Goal: Information Seeking & Learning: Learn about a topic

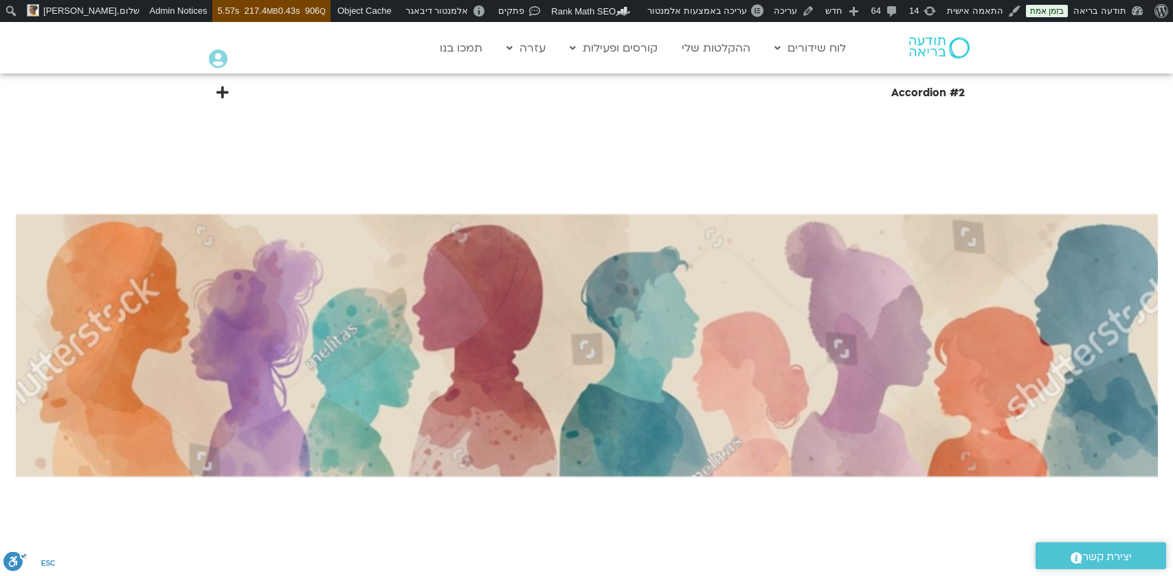
scroll to position [6591, 0]
click at [674, 269] on img at bounding box center [587, 433] width 1142 height 957
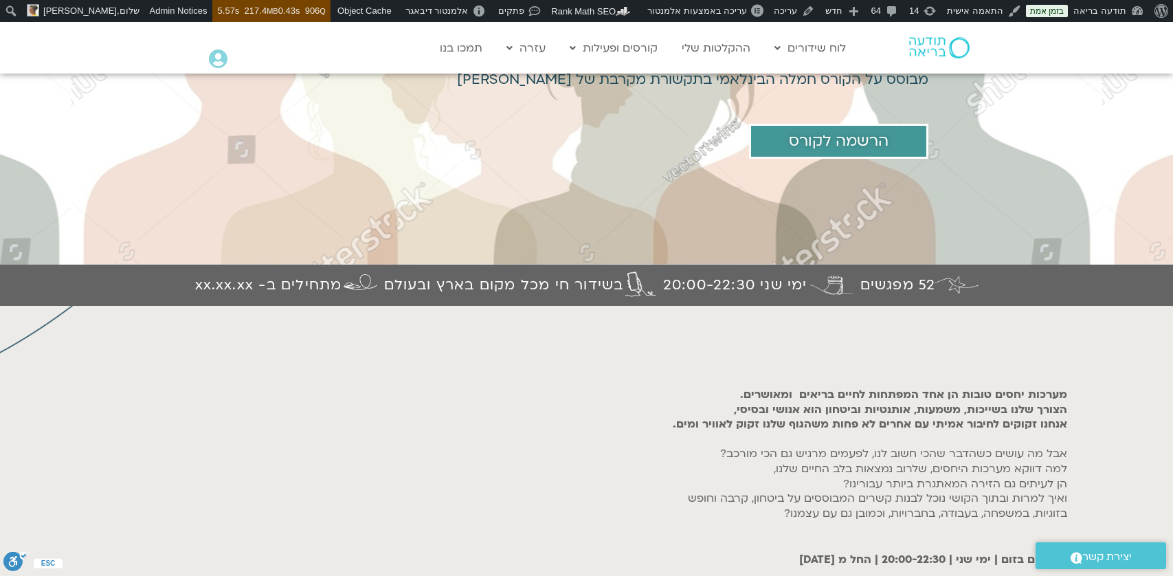
scroll to position [0, 0]
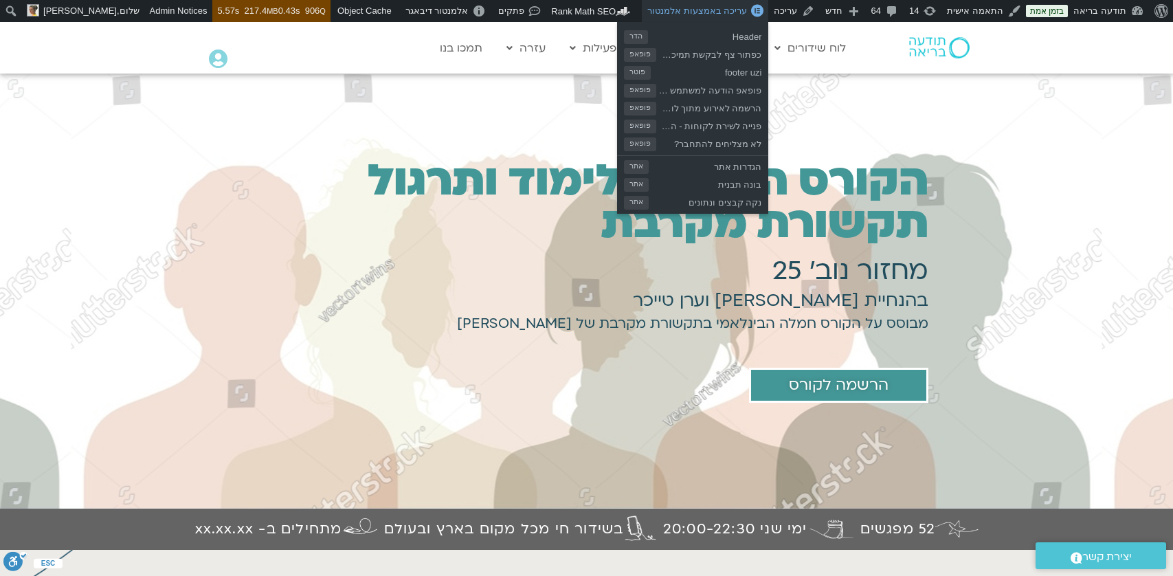
click at [736, 8] on span "עריכה באמצעות אלמנטור" at bounding box center [697, 10] width 100 height 10
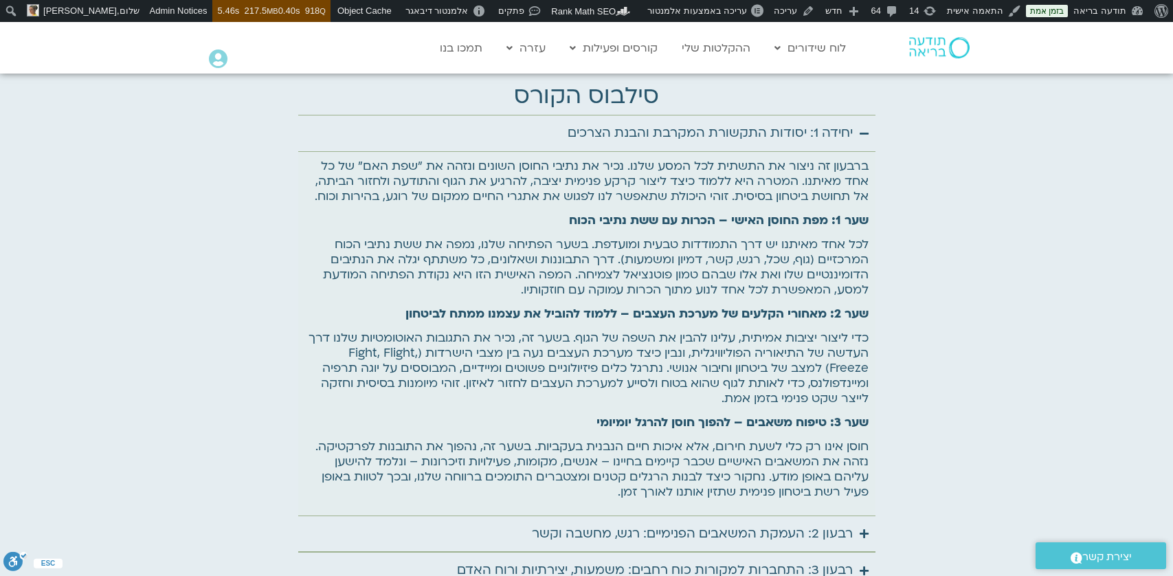
scroll to position [5189, 0]
click at [867, 130] on icon "Accordion. Open links with Enter or Space, close with Escape, and navigate with…" at bounding box center [864, 135] width 9 height 10
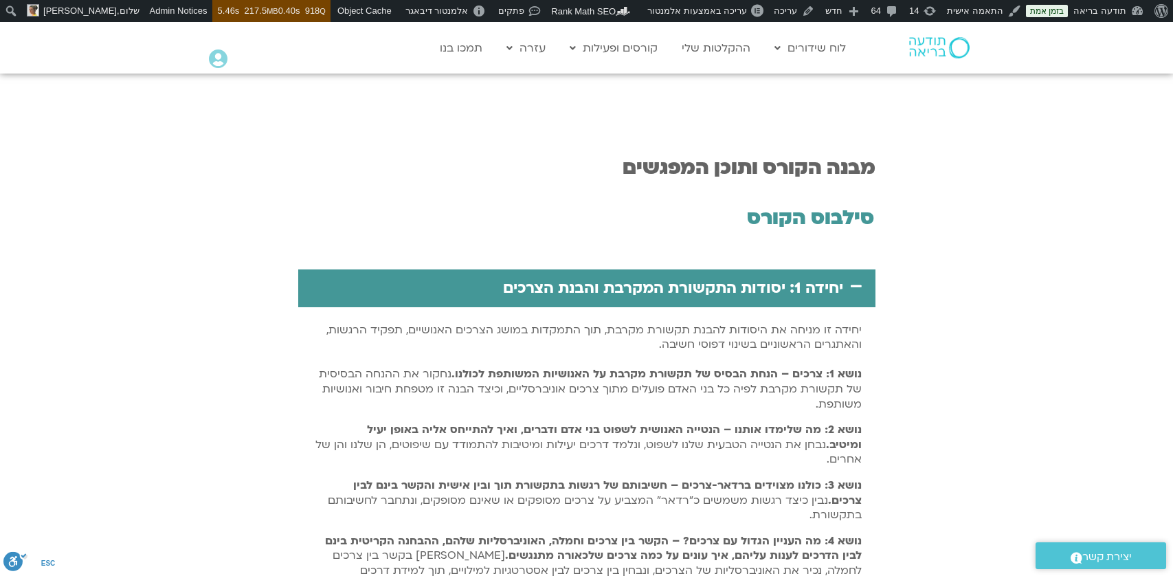
scroll to position [2333, 0]
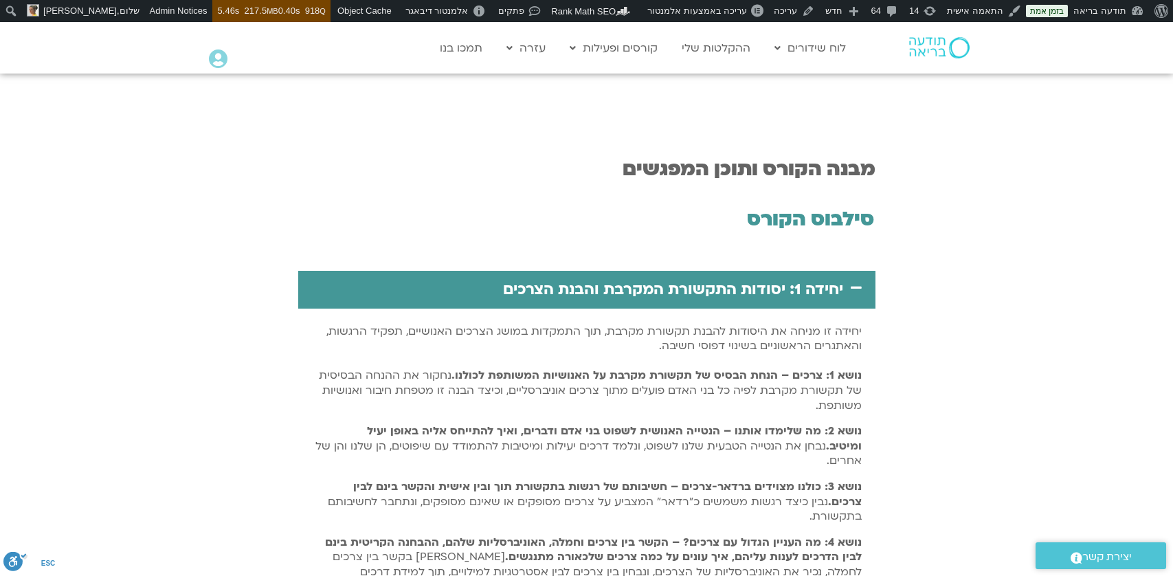
click at [856, 282] on icon at bounding box center [856, 287] width 11 height 12
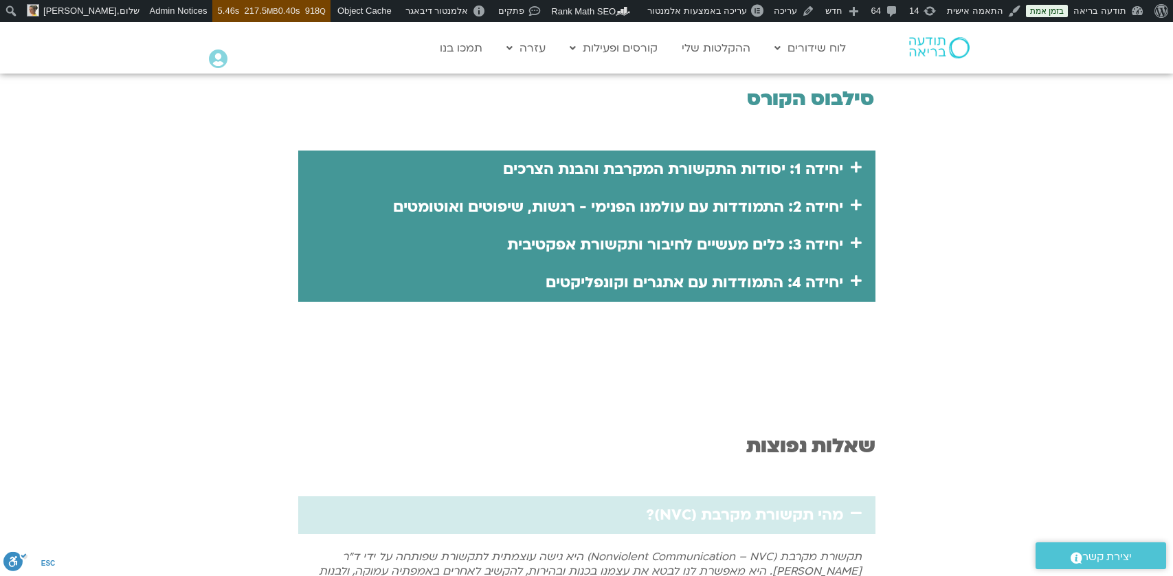
scroll to position [2365, 0]
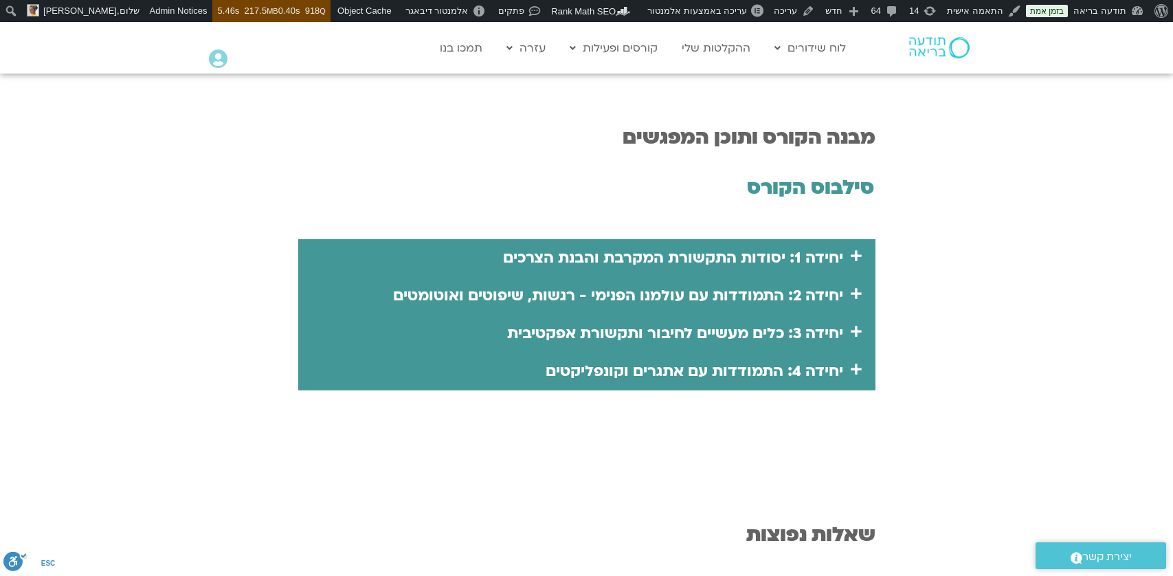
click at [858, 265] on div "יחידה 1: יסודות התקשורת המקרבת והבנת הצרכים" at bounding box center [586, 258] width 577 height 38
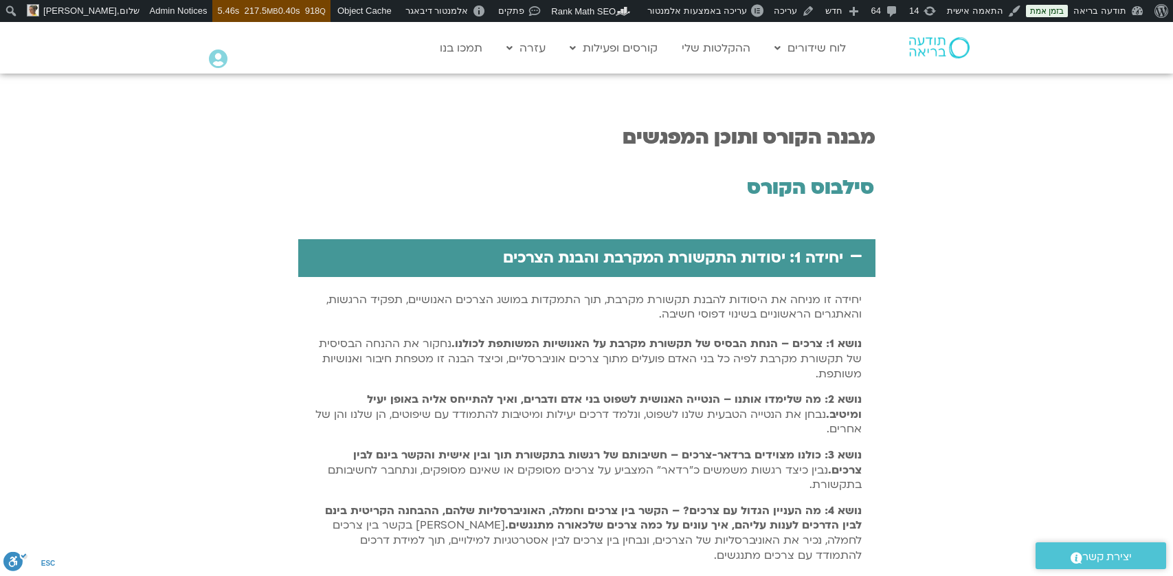
click at [856, 259] on icon at bounding box center [856, 255] width 11 height 12
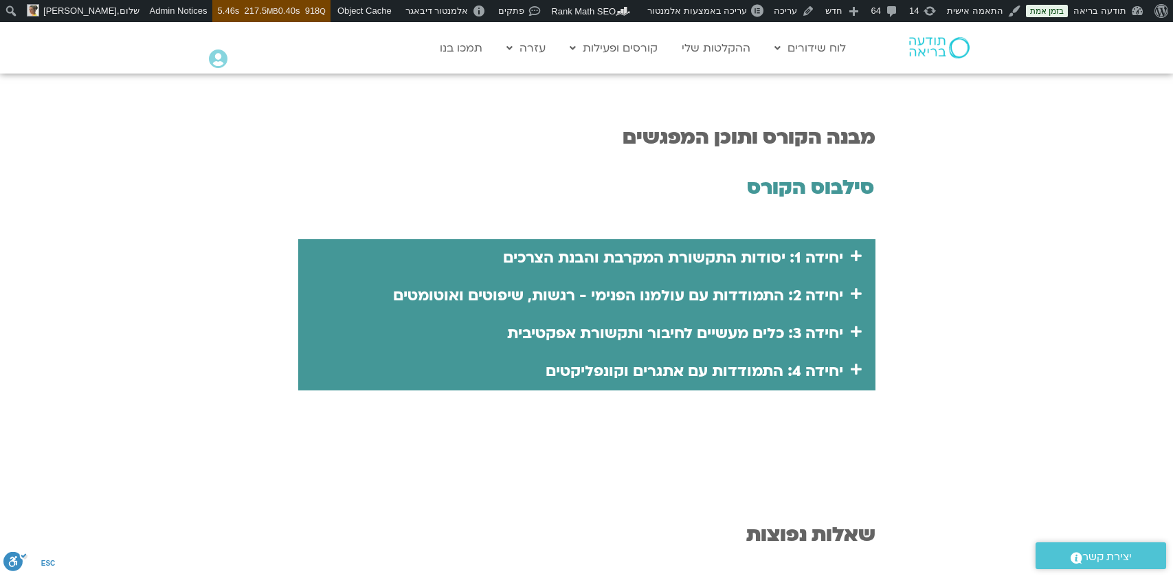
click at [856, 258] on icon at bounding box center [856, 255] width 11 height 12
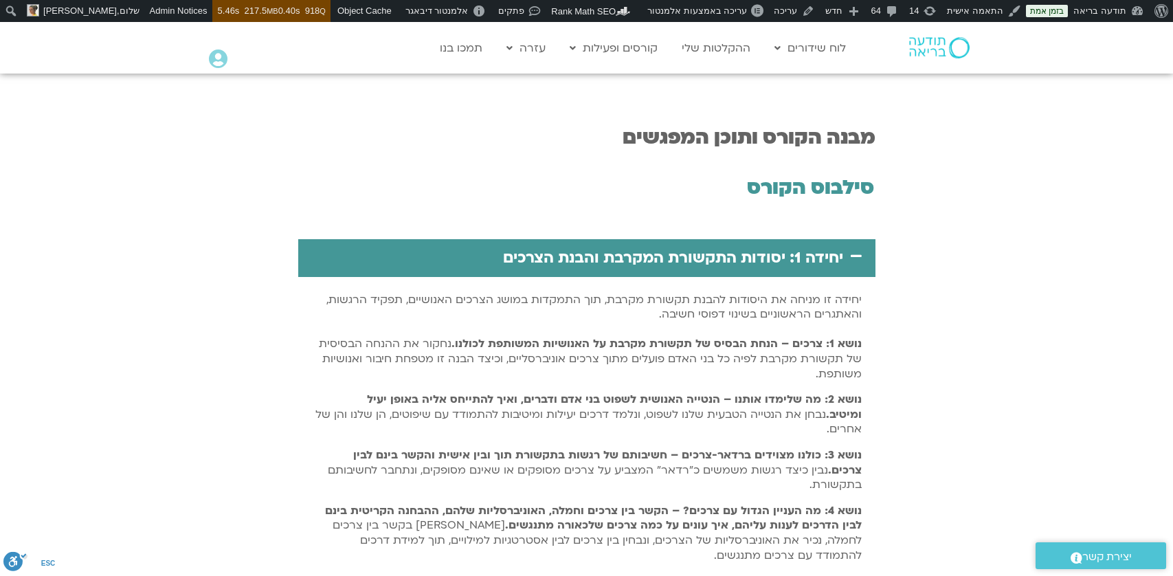
click at [856, 258] on icon at bounding box center [856, 255] width 11 height 12
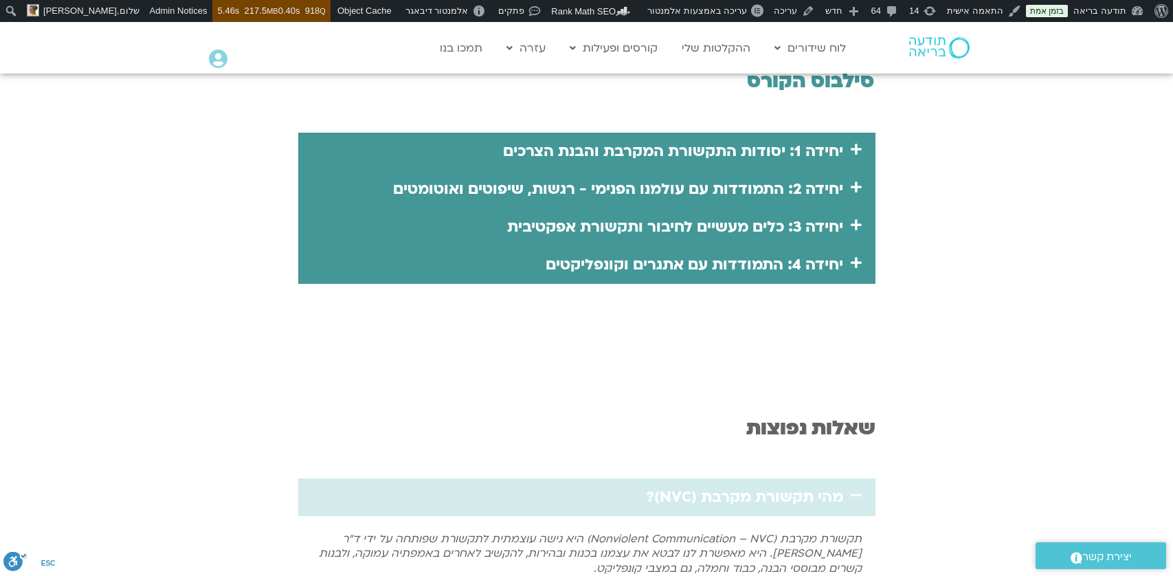
scroll to position [2438, 0]
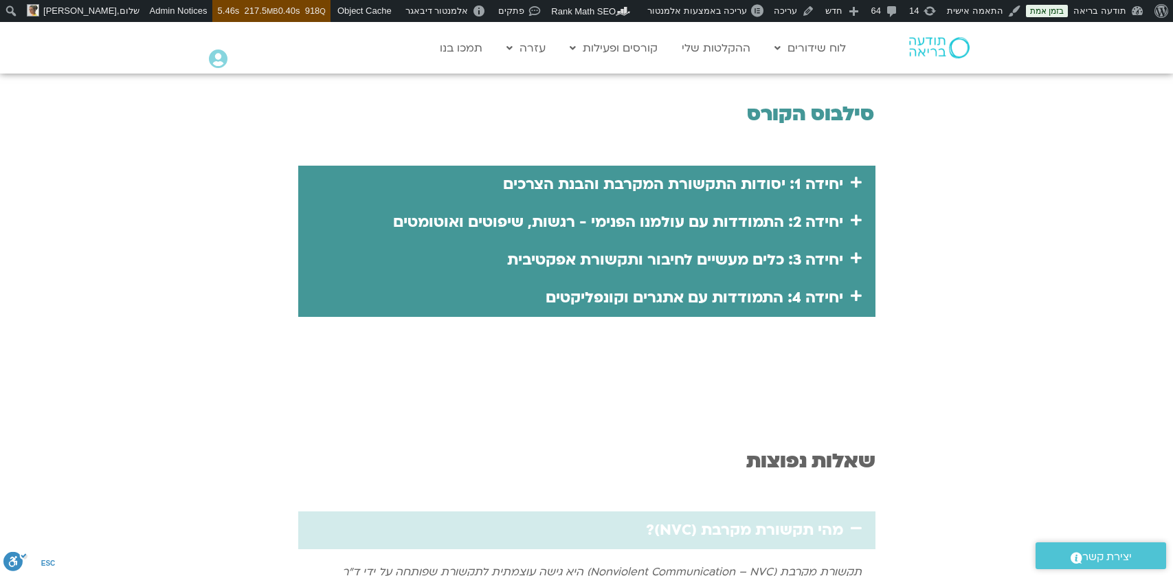
click at [764, 176] on link "יחידה 1: יסודות התקשורת המקרבת והבנת הצרכים" at bounding box center [673, 184] width 340 height 21
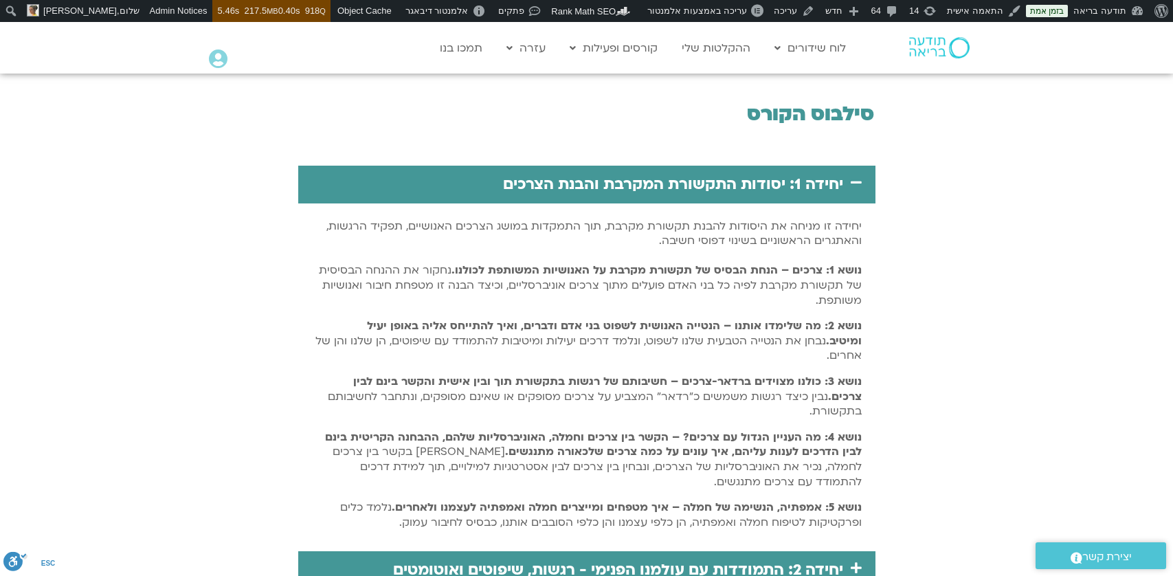
click at [764, 176] on link "יחידה 1: יסודות התקשורת המקרבת והבנת הצרכים" at bounding box center [673, 184] width 340 height 21
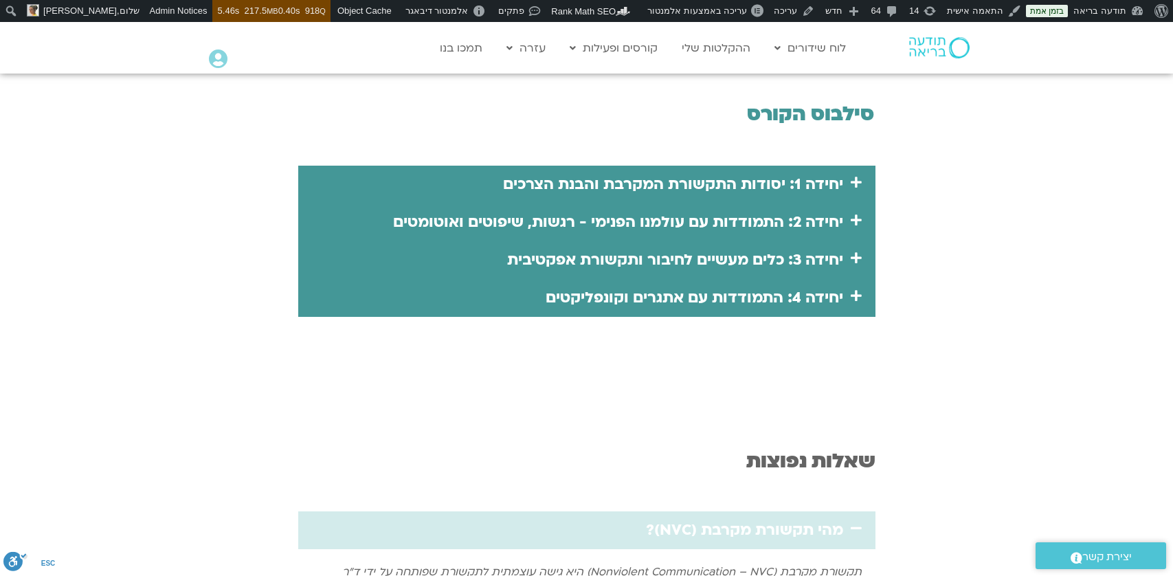
click at [772, 216] on link "יחידה 2: התמודדות עם עולמנו הפנימי - רגשות, שיפוטים ואוטומטים" at bounding box center [618, 222] width 450 height 21
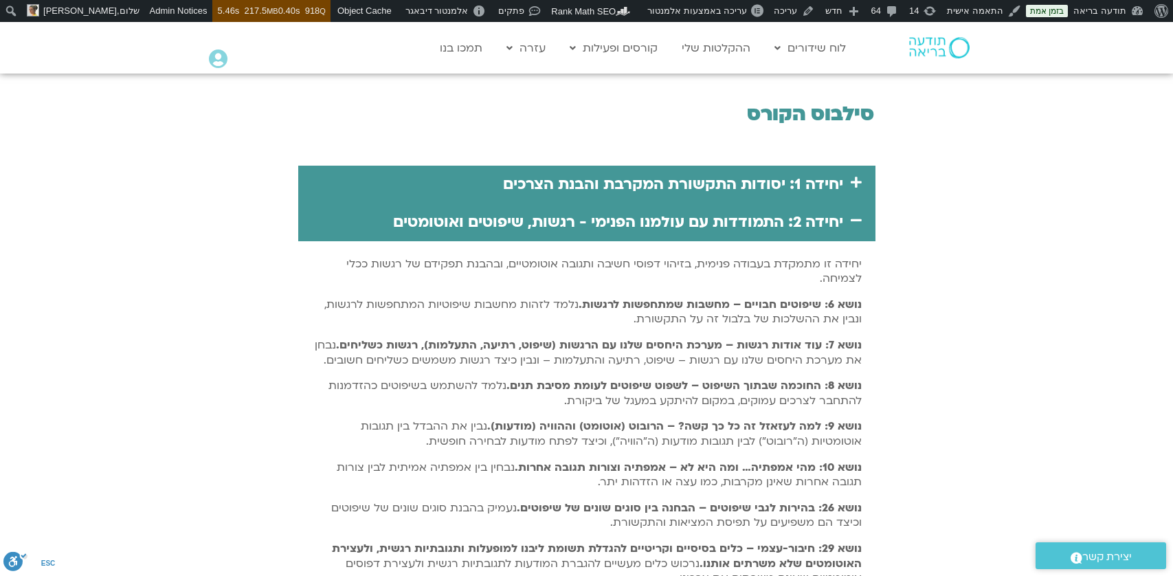
click at [772, 216] on link "יחידה 2: התמודדות עם עולמנו הפנימי - רגשות, שיפוטים ואוטומטים" at bounding box center [618, 222] width 450 height 21
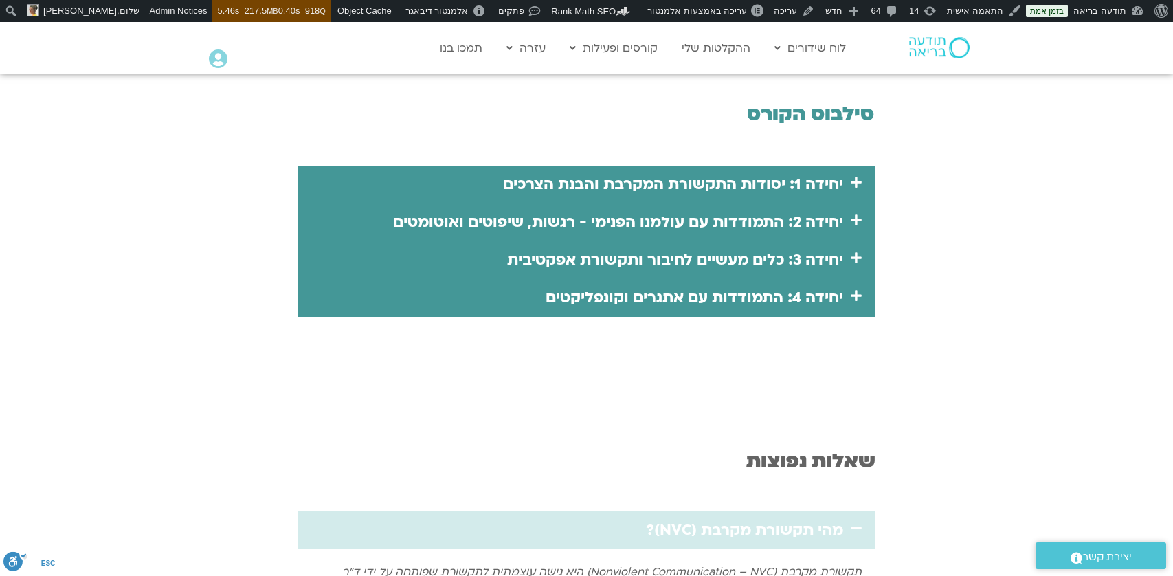
click at [740, 256] on link "יחידה 3: כלים מעשיים לחיבור ותקשורת אפקטיבית" at bounding box center [675, 259] width 336 height 21
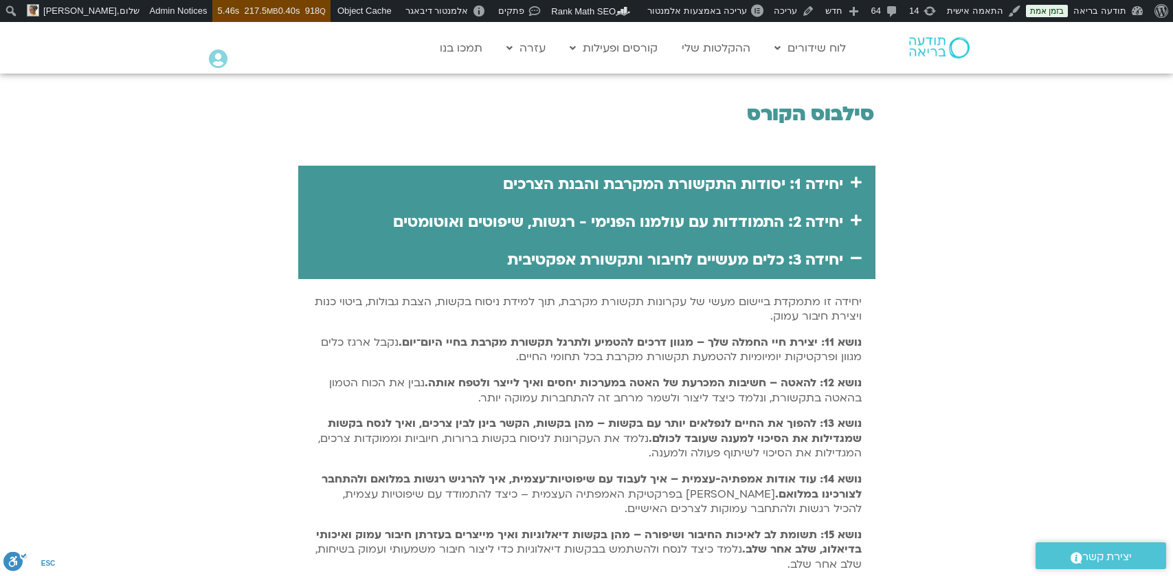
click at [740, 256] on link "יחידה 3: כלים מעשיים לחיבור ותקשורת אפקטיבית" at bounding box center [675, 259] width 336 height 21
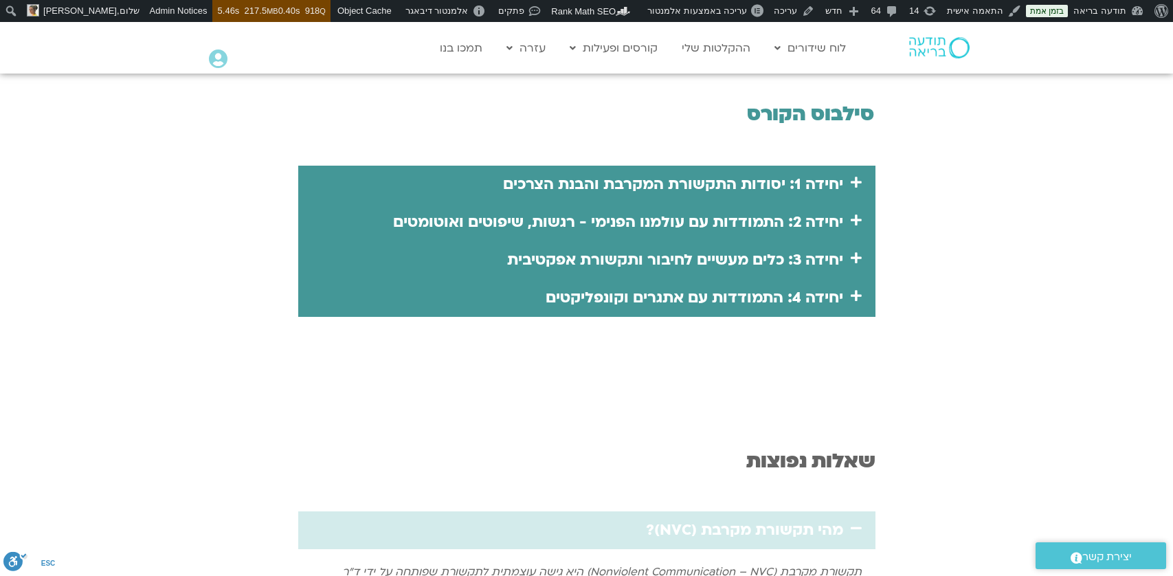
click at [995, 281] on div at bounding box center [586, 210] width 1173 height 397
click at [832, 191] on link "יחידה 1: יסודות התקשורת המקרבת והבנת הצרכים" at bounding box center [673, 184] width 340 height 21
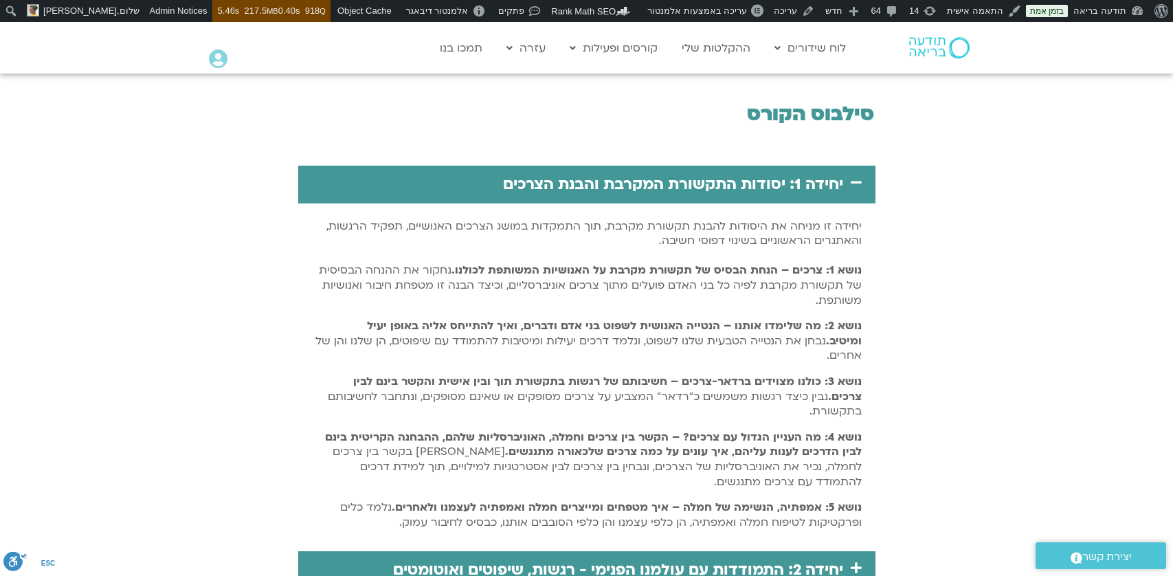
click at [859, 184] on icon at bounding box center [856, 182] width 11 height 12
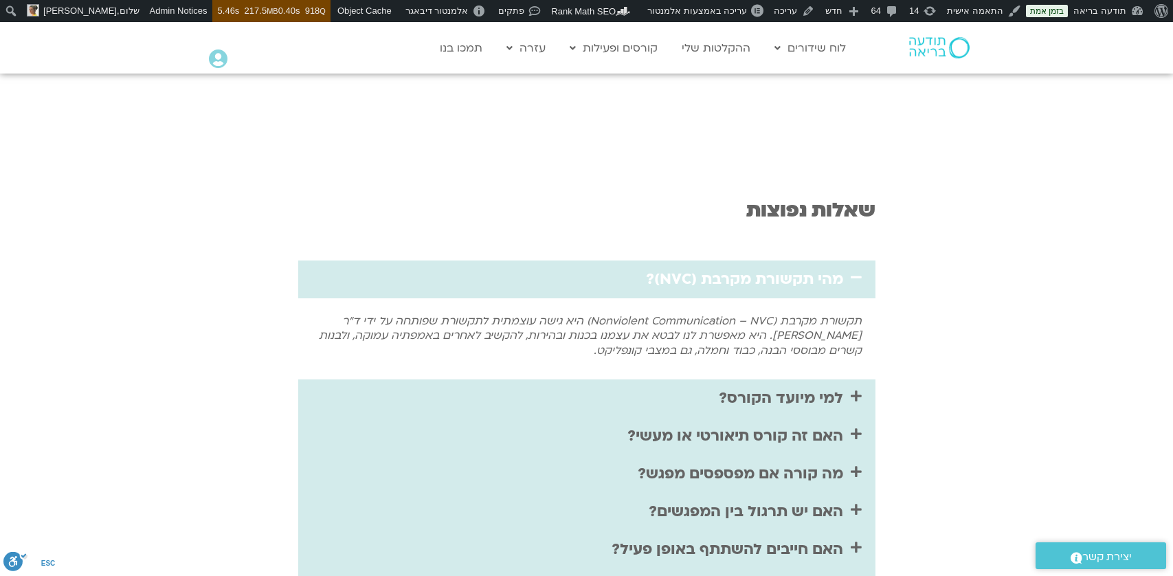
scroll to position [2755, 0]
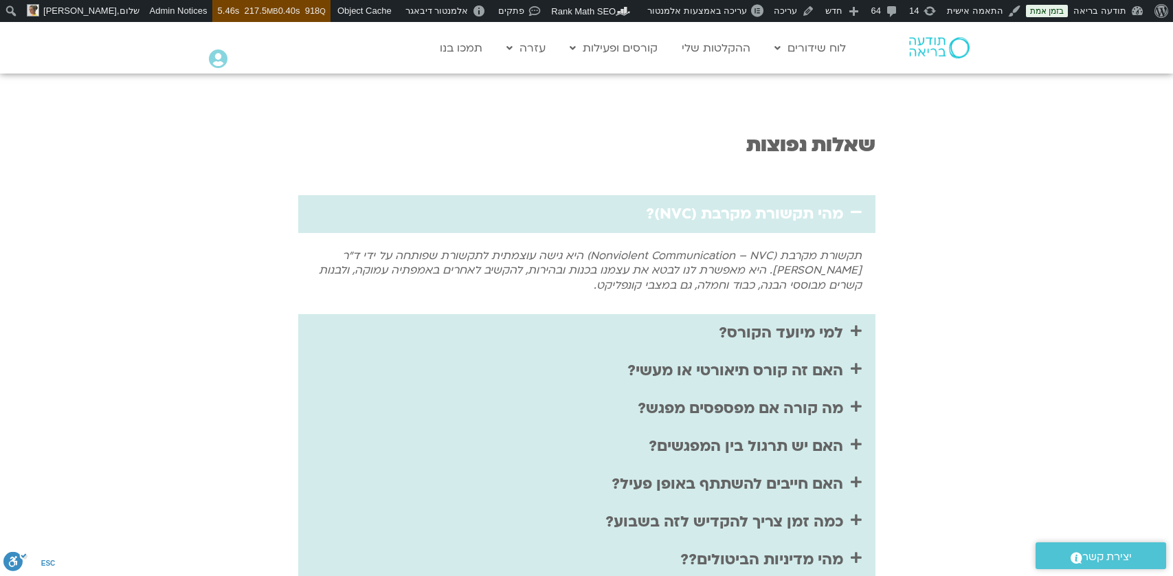
click at [820, 219] on link "מהי תקשורת מקרבת (NVC)?" at bounding box center [744, 213] width 197 height 21
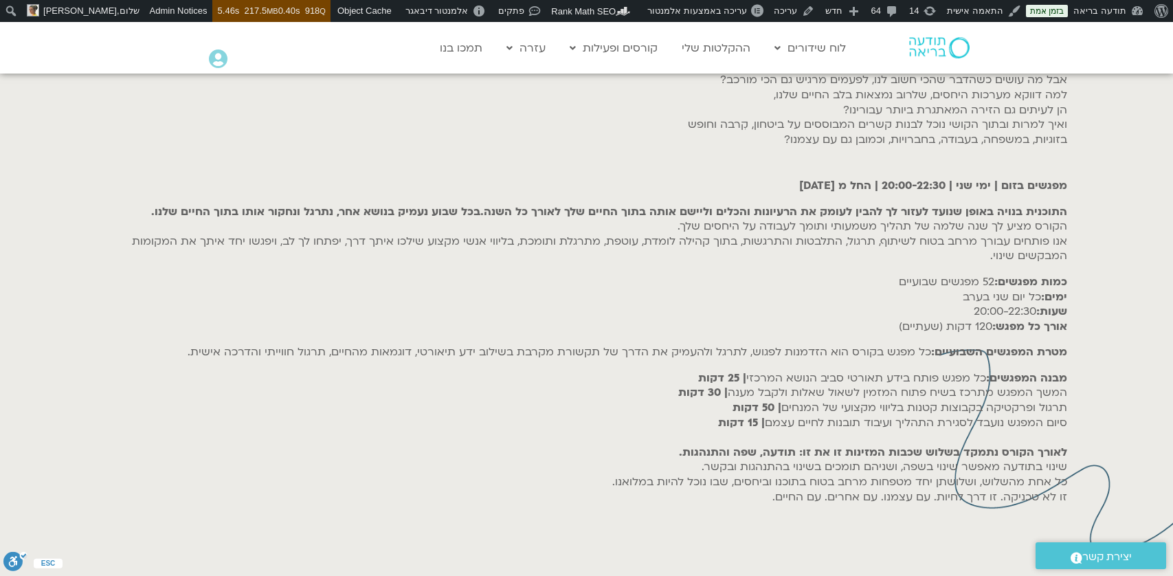
scroll to position [621, 0]
drag, startPoint x: 983, startPoint y: 397, endPoint x: 933, endPoint y: 393, distance: 50.3
click at [693, 408] on h6 "מבנה המפגשים: כל מפגש פותח בידע תאורטי סביב הנושא המרכזי | 25 דקות המשך המפגש מ…" at bounding box center [587, 434] width 961 height 133
click at [939, 390] on h6 "מבנה המפגשים: כל מפגש פותח בידע תאורטי סביב הנושא המרכזי | 25 דקות המשך המפגש מ…" at bounding box center [587, 434] width 961 height 133
click at [939, 389] on h6 "מבנה המפגשים: כל מפגש פותח בידע תאורטי סביב הנושא המרכזי | 25 דקות המשך המפגש מ…" at bounding box center [587, 434] width 961 height 133
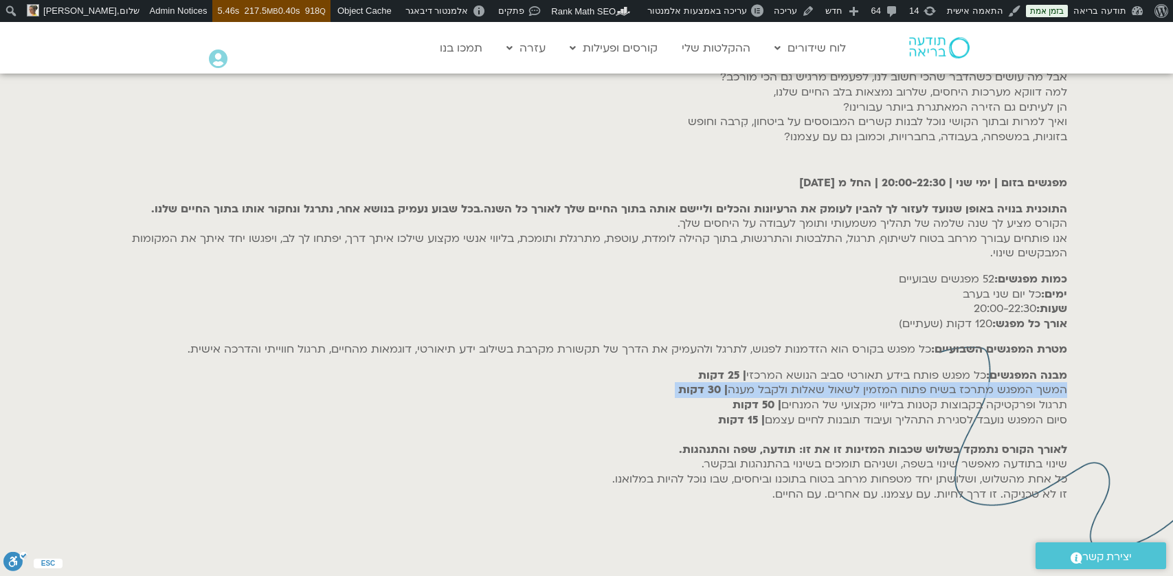
click at [939, 389] on h6 "מבנה המפגשים: כל מפגש פותח בידע תאורטי סביב הנושא המרכזי | 25 דקות המשך המפגש מ…" at bounding box center [587, 434] width 961 height 133
click at [955, 381] on h6 "מבנה המפגשים: כל מפגש פותח בידע תאורטי סביב הנושא המרכזי | 25 דקות המשך המפגש מ…" at bounding box center [587, 434] width 961 height 133
click at [1056, 379] on strong "מבנה המפגשים:" at bounding box center [1026, 375] width 81 height 15
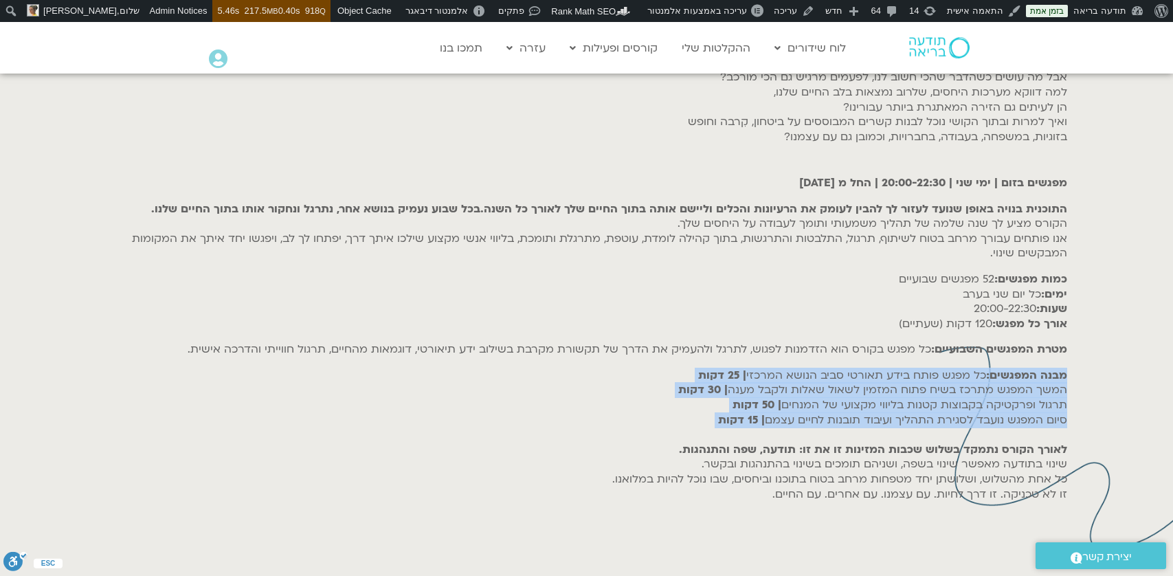
drag, startPoint x: 1067, startPoint y: 375, endPoint x: 645, endPoint y: 429, distance: 424.7
click at [647, 430] on div "מערכות יחסים טובות הן אחד המפתחות לחיים בריאים ומאושרים. הצורך שלנו בשייכות, מש…" at bounding box center [587, 259] width 975 height 521
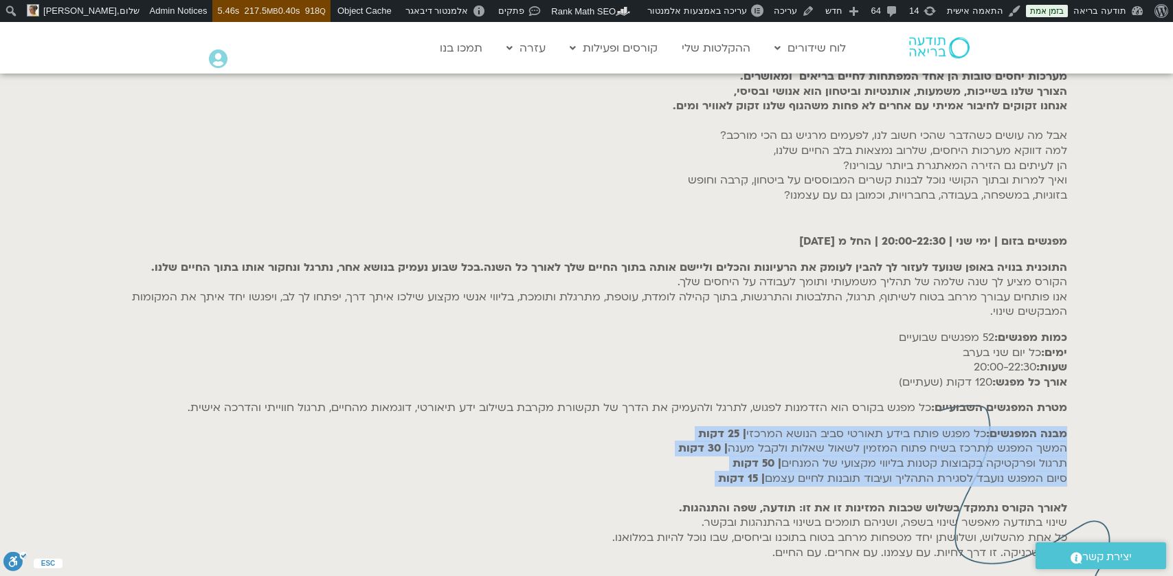
scroll to position [562, 0]
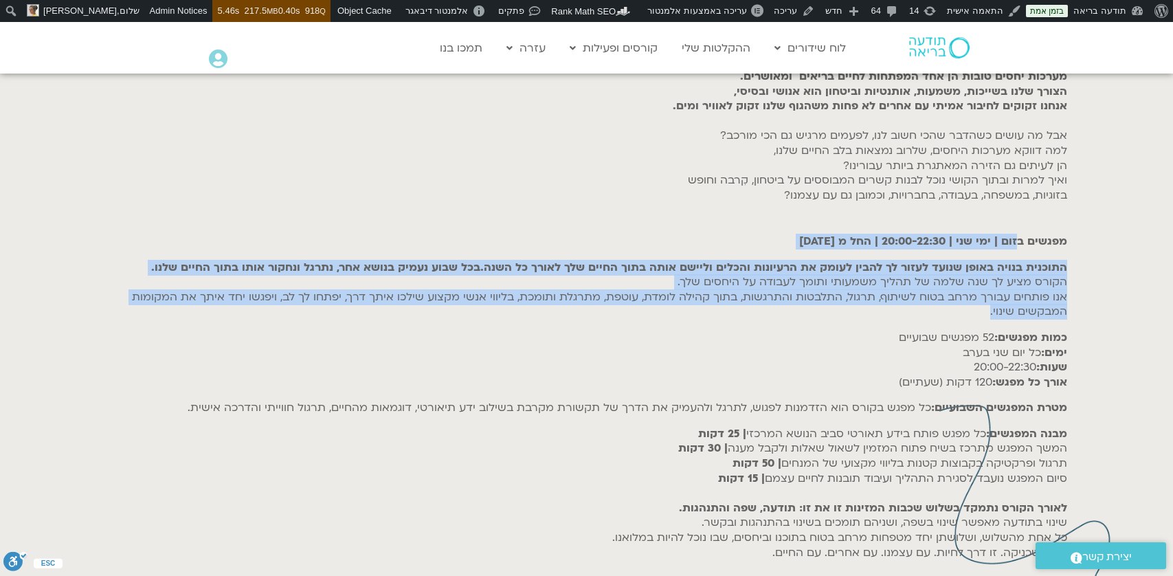
drag, startPoint x: 1008, startPoint y: 254, endPoint x: 823, endPoint y: 308, distance: 192.7
click at [823, 308] on div "מפגשים בזום | ימי שני | 20:00-22:30 | החל מ 15.11.2025 התוכנית בנויה באופן שנוע…" at bounding box center [587, 397] width 961 height 326
click at [828, 311] on h6 "התוכנית בנויה באופן שנועד לעזור לך להבין לעומק את הרעיונות והכלים וליישם אותה ב…" at bounding box center [587, 289] width 961 height 59
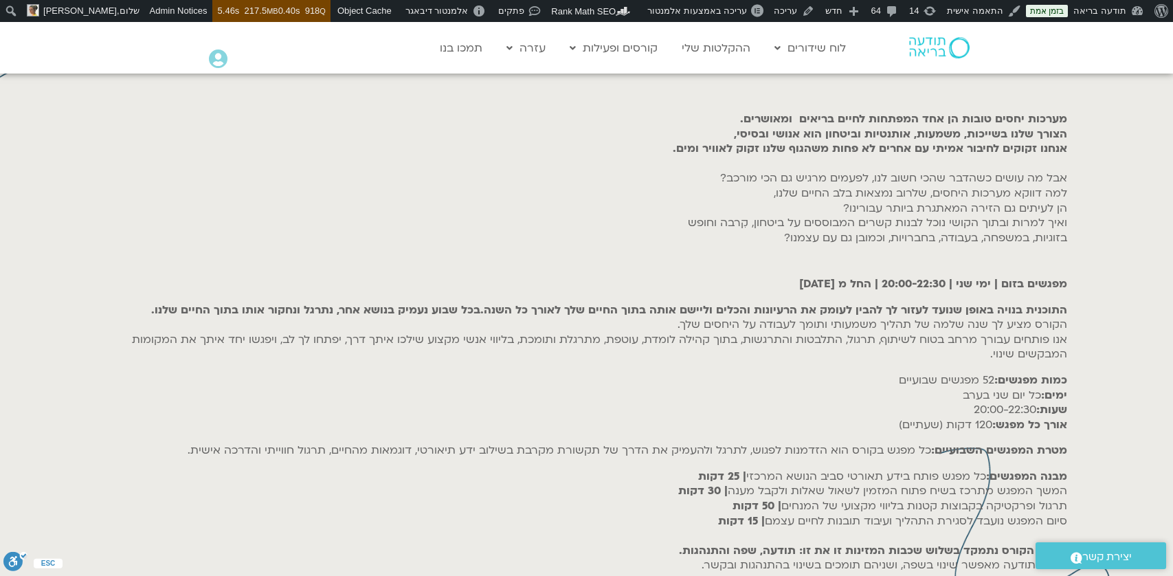
scroll to position [517, 0]
click at [870, 149] on b "אנחנו זקוקים לחיבור אמיתי עם אחרים לא פחות משהגוף שלנו זקוק לאוויר ומים." at bounding box center [870, 151] width 394 height 15
click at [847, 183] on h6 "מערכות יחסים טובות הן אחד המפתחות לחיים בריאים ומאושרים. הצורך שלנו בשייכות, מש…" at bounding box center [587, 189] width 961 height 148
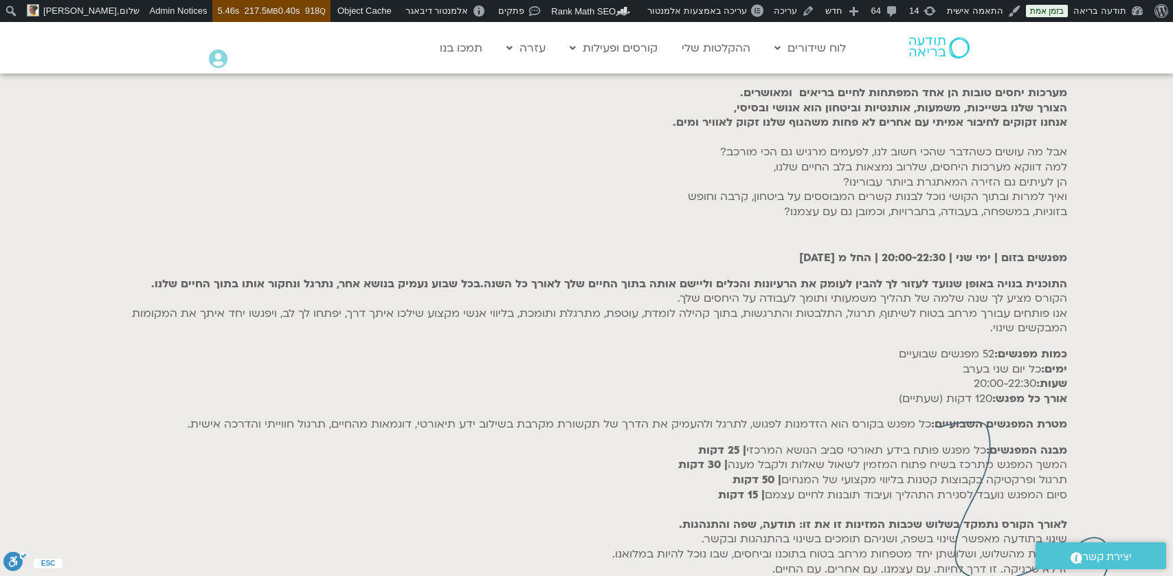
scroll to position [547, 0]
drag, startPoint x: 1002, startPoint y: 150, endPoint x: 886, endPoint y: 373, distance: 251.8
click at [888, 381] on div "מערכות יחסים טובות הן אחד המפתחות לחיים בריאים ומאושרים. הצורך שלנו בשייכות, מש…" at bounding box center [587, 332] width 975 height 521
click at [893, 274] on div "מפגשים בזום | ימי שני | 20:00-22:30 | החל מ 15.11.2025 התוכנית בנויה באופן שנוע…" at bounding box center [587, 412] width 961 height 326
drag, startPoint x: 1087, startPoint y: 296, endPoint x: 842, endPoint y: 380, distance: 258.6
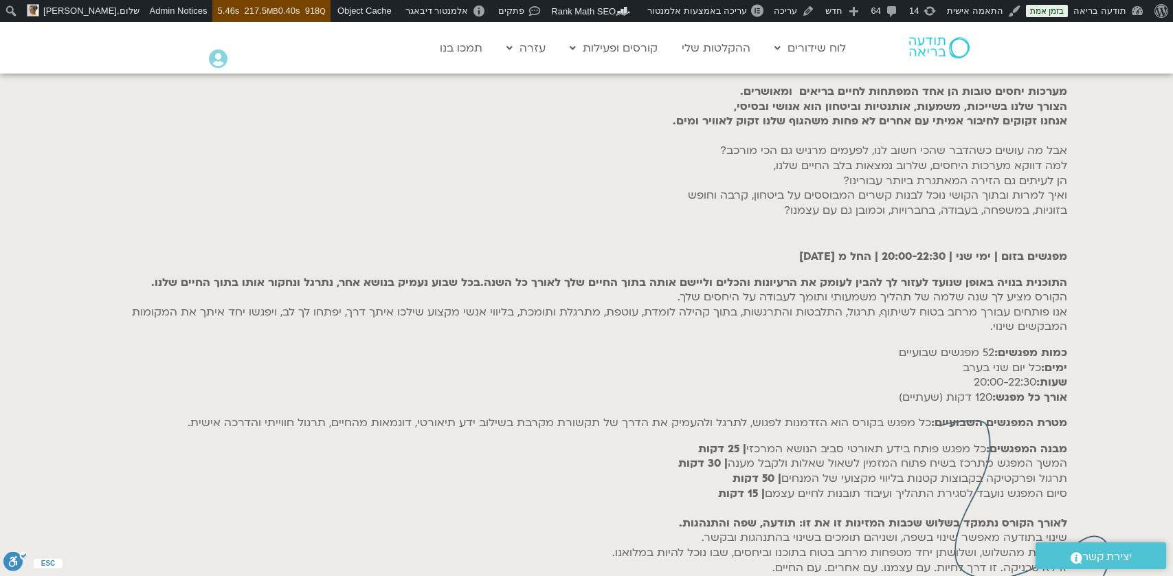
click at [845, 379] on div "מערכות יחסים טובות הן אחד המפתחות לחיים בריאים ומאושרים. הצורך שלנו בשייכות, מש…" at bounding box center [586, 333] width 1017 height 564
click at [890, 369] on h6 "כמות מפגשים: 52 מפגשים שבועיים ימים: כל יום שני בערב שעות: 20:00-22:30 אורך כל …" at bounding box center [587, 375] width 961 height 59
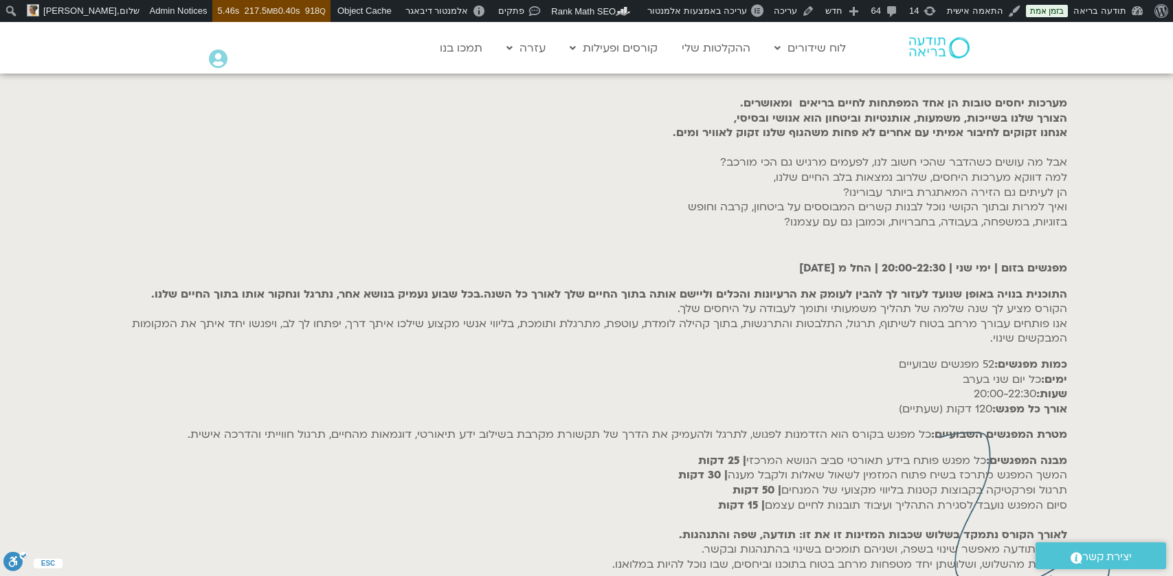
scroll to position [538, 0]
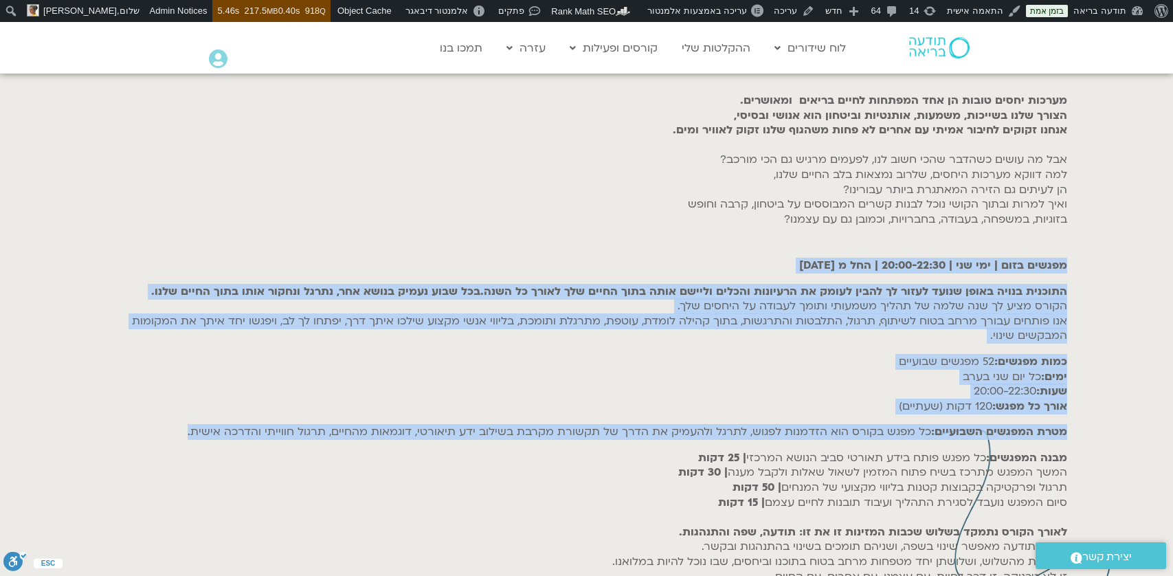
drag, startPoint x: 1058, startPoint y: 243, endPoint x: 300, endPoint y: 441, distance: 782.8
click at [300, 441] on div "מערכות יחסים טובות הן אחד המפתחות לחיים בריאים ומאושרים. הצורך שלנו בשייכות, מש…" at bounding box center [587, 341] width 975 height 521
click at [555, 432] on h6 "מטרת המפגשים השבועיים: כל מפגש בקורס הוא הזדמנות לפגוש, לתרגל ולהעמיק את הדרך ש…" at bounding box center [587, 432] width 961 height 15
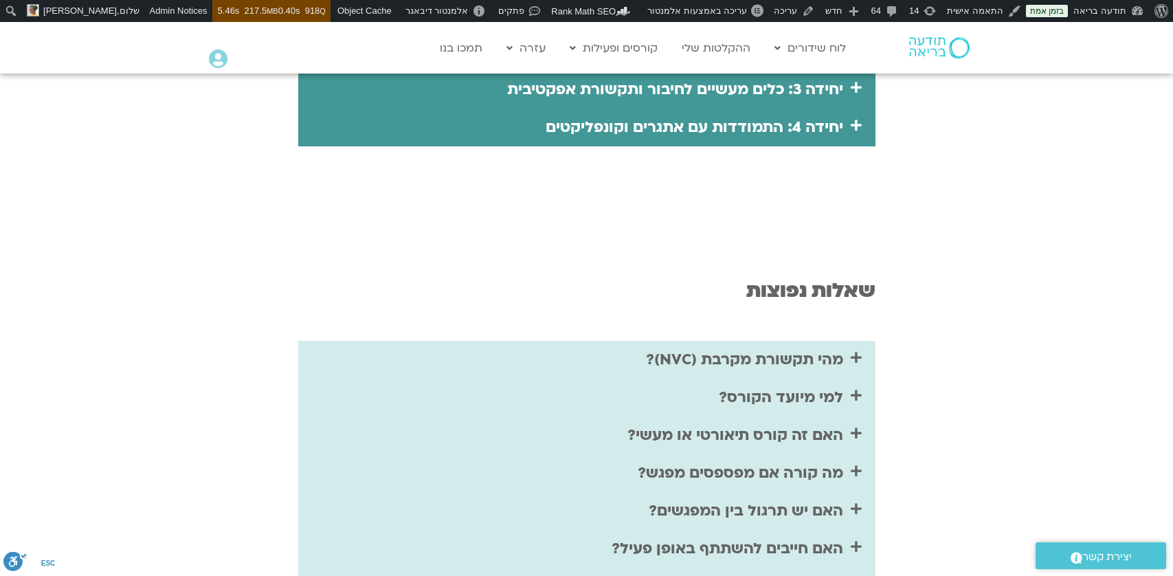
scroll to position [2468, 0]
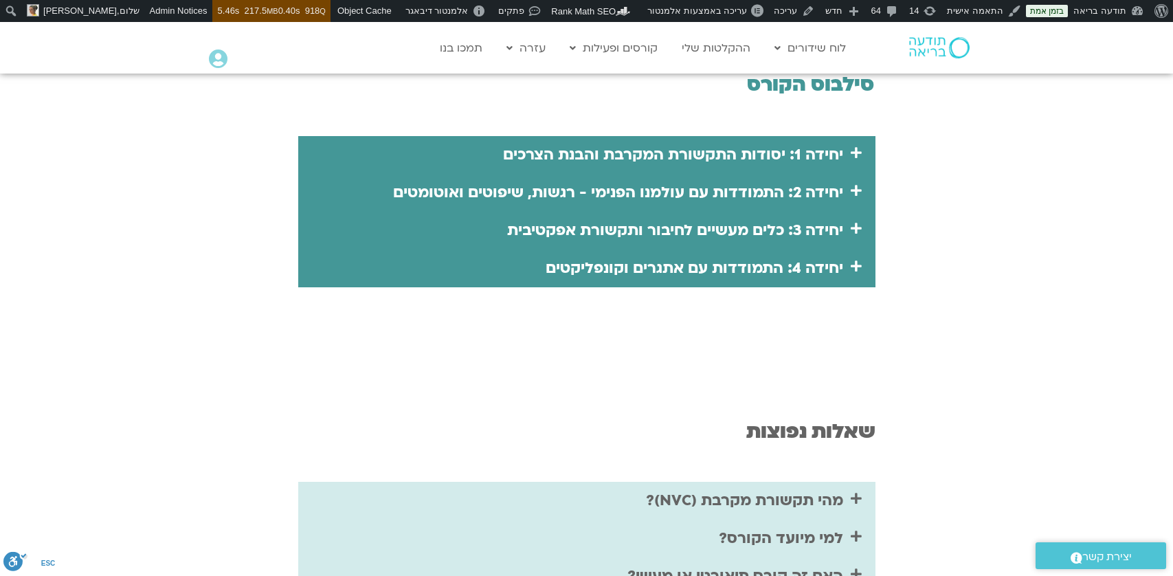
click at [830, 164] on link "יחידה 1: יסודות התקשורת המקרבת והבנת הצרכים" at bounding box center [673, 154] width 340 height 21
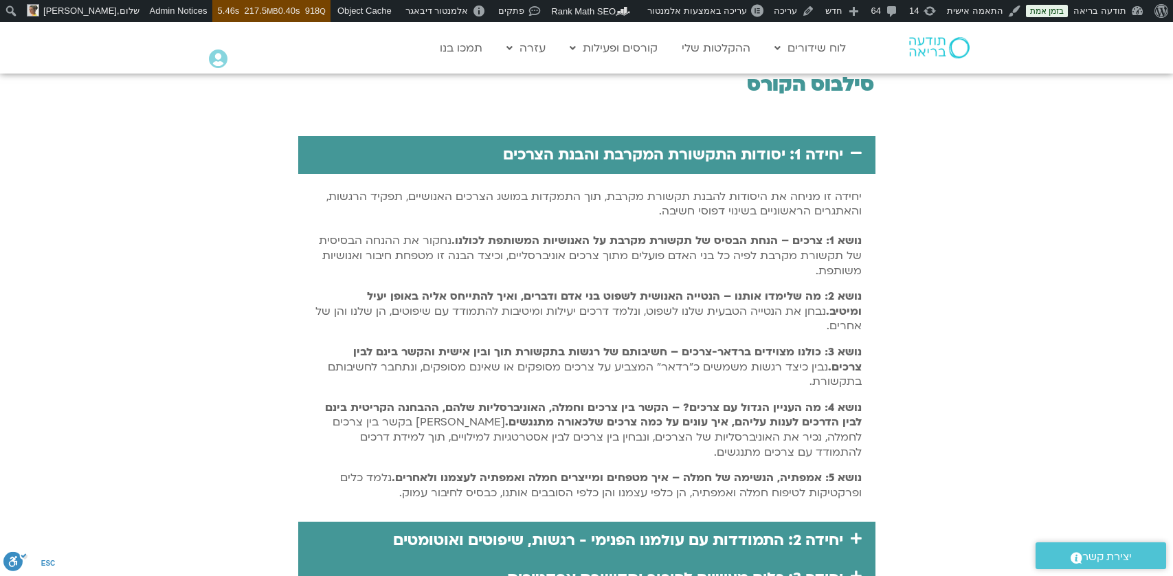
click at [825, 157] on link "יחידה 1: יסודות התקשורת המקרבת והבנת הצרכים" at bounding box center [673, 154] width 340 height 21
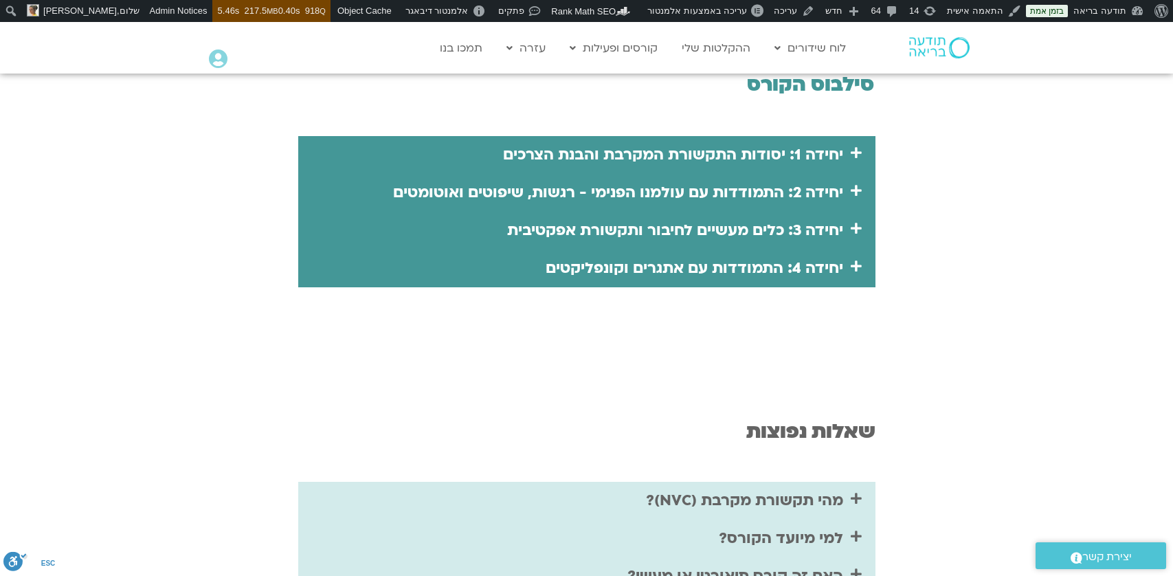
click at [835, 190] on link "יחידה 2: התמודדות עם עולמנו הפנימי - רגשות, שיפוטים ואוטומטים" at bounding box center [618, 192] width 450 height 21
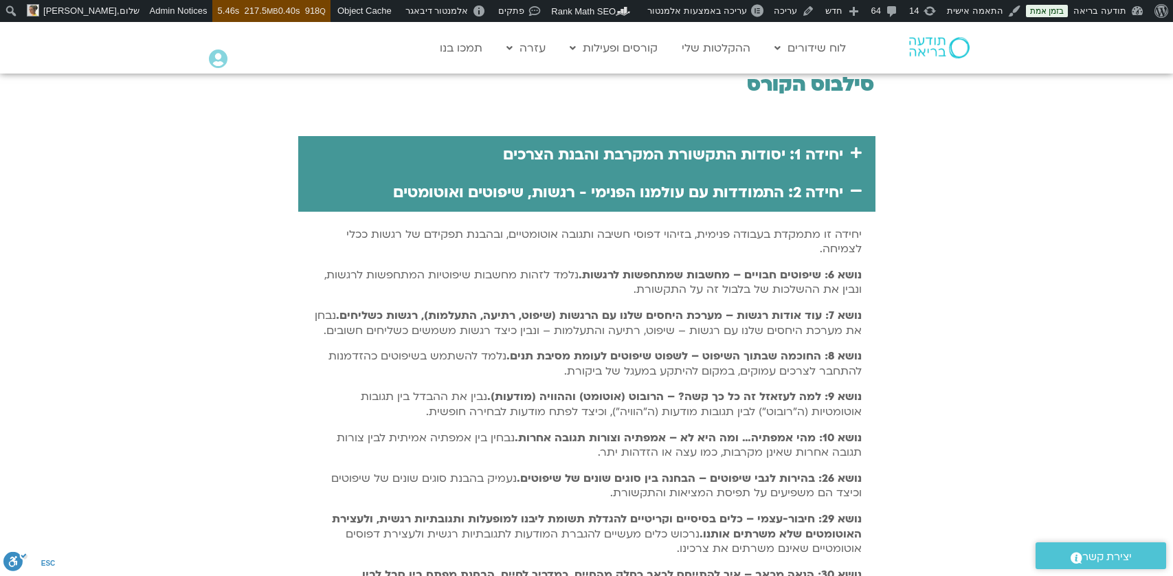
scroll to position [2608, 0]
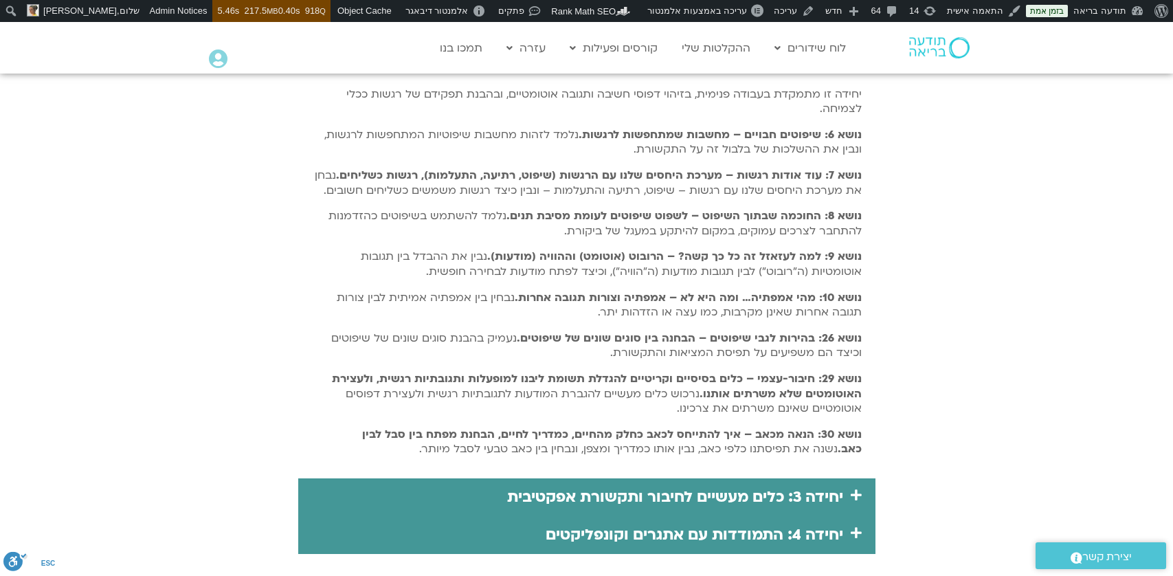
click at [808, 496] on link "יחידה 3: כלים מעשיים לחיבור ותקשורת אפקטיבית" at bounding box center [675, 497] width 336 height 21
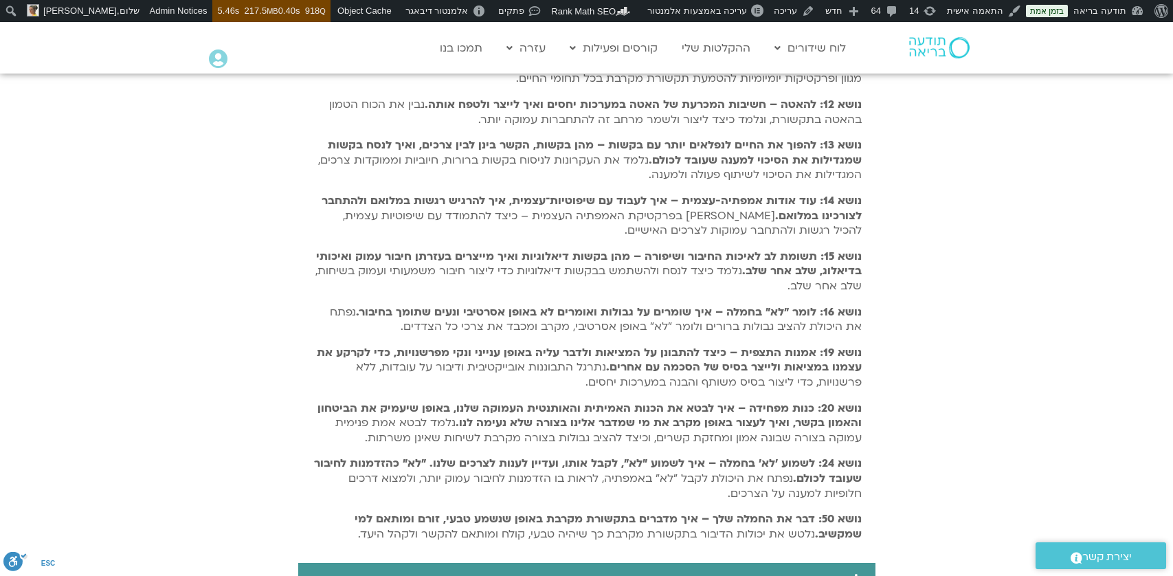
scroll to position [2937, 0]
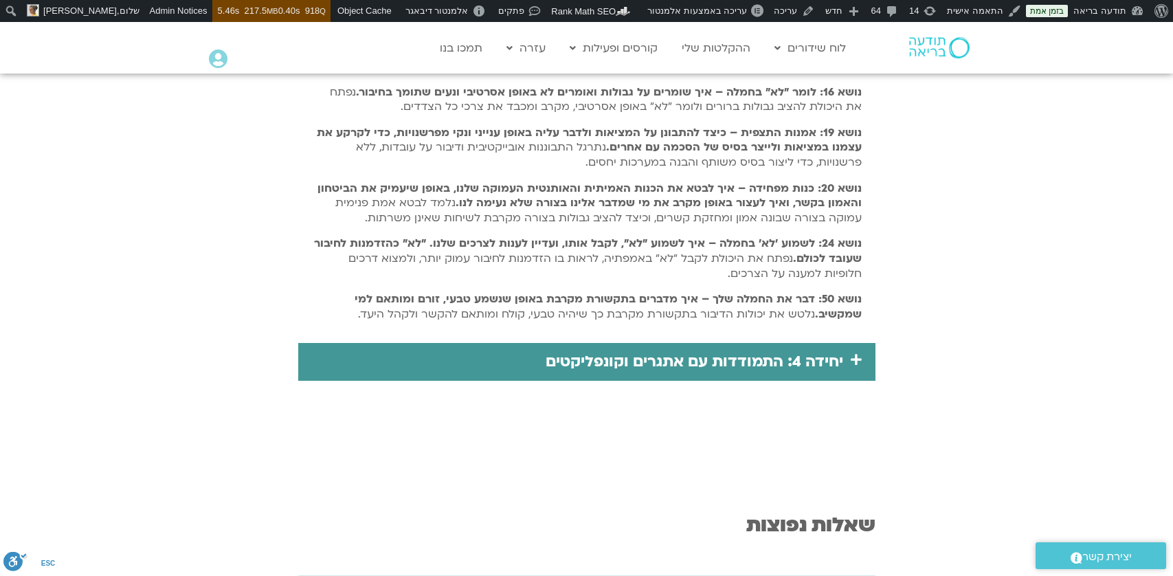
click at [843, 367] on div "יחידה 4: התמודדות עם אתגרים וקונפליקטים" at bounding box center [586, 362] width 577 height 38
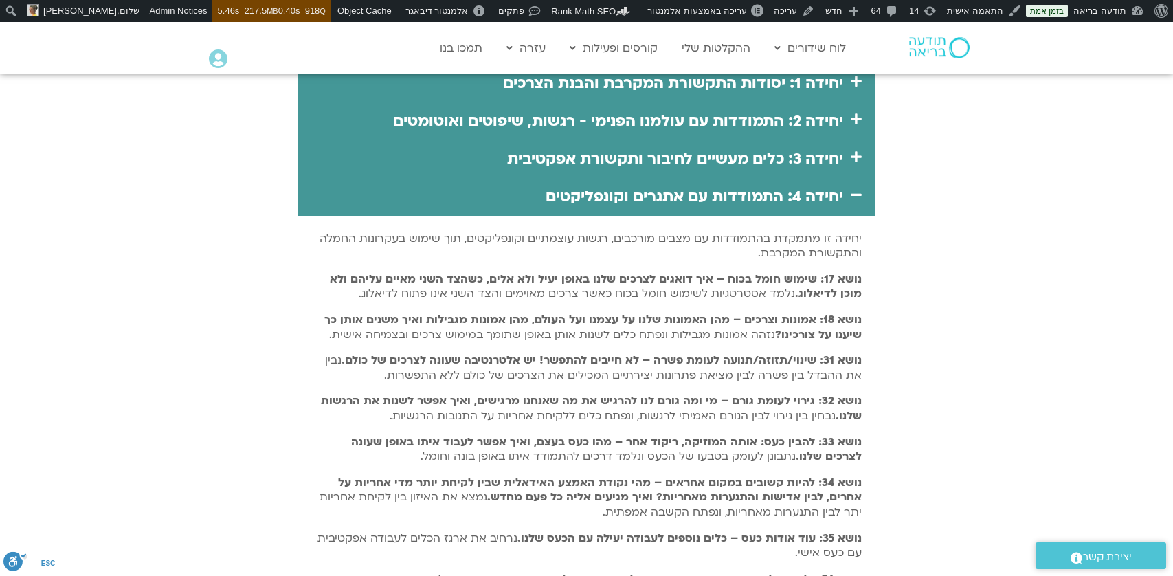
scroll to position [2524, 0]
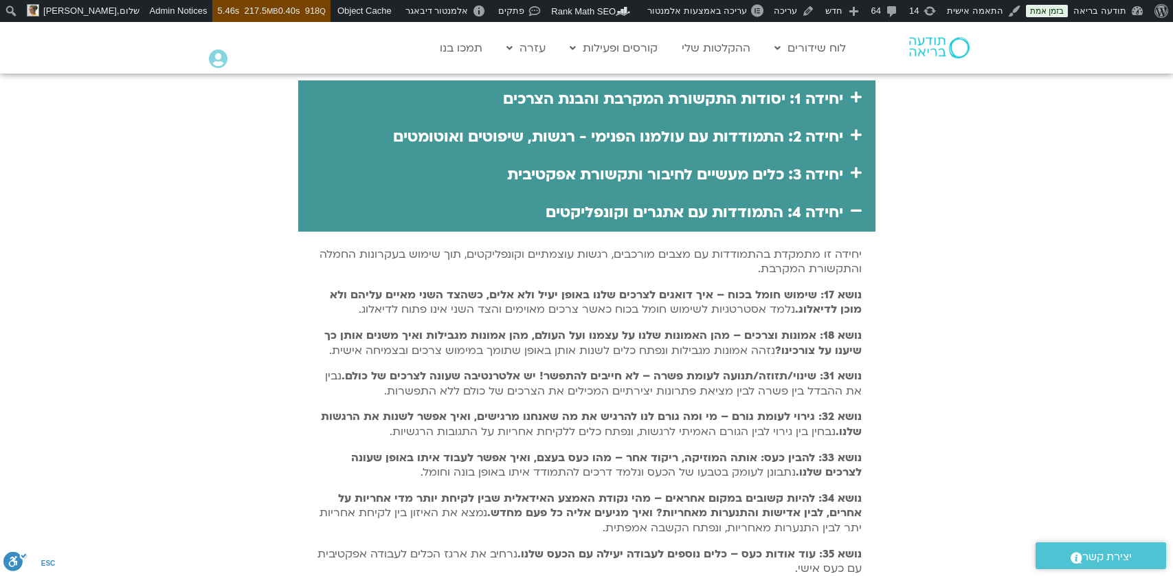
click at [820, 213] on link "יחידה 4: התמודדות עם אתגרים וקונפליקטים" at bounding box center [695, 212] width 298 height 21
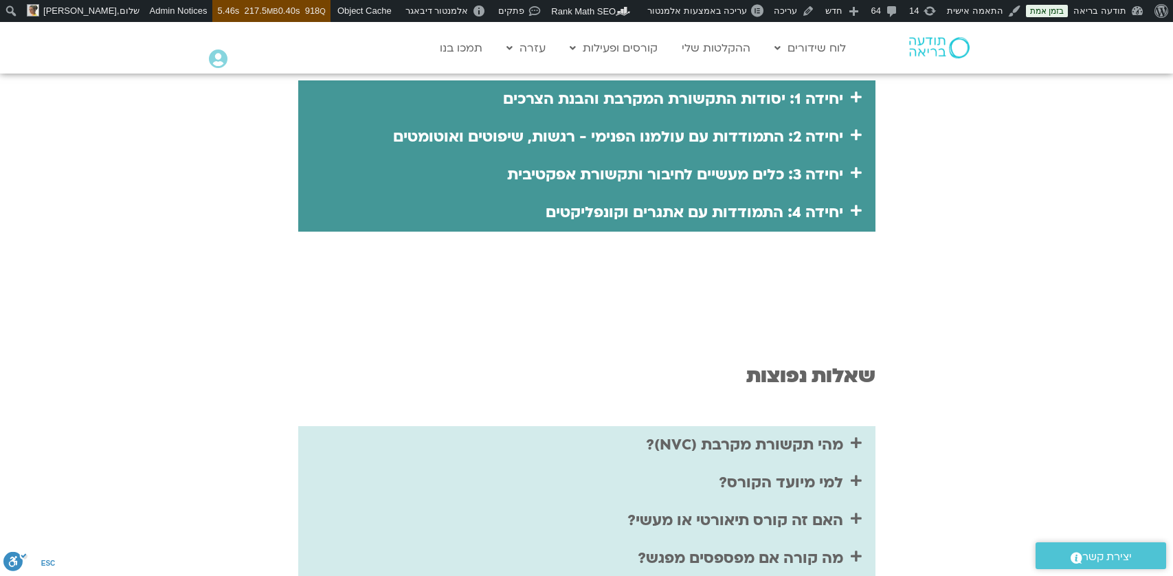
scroll to position [2521, 0]
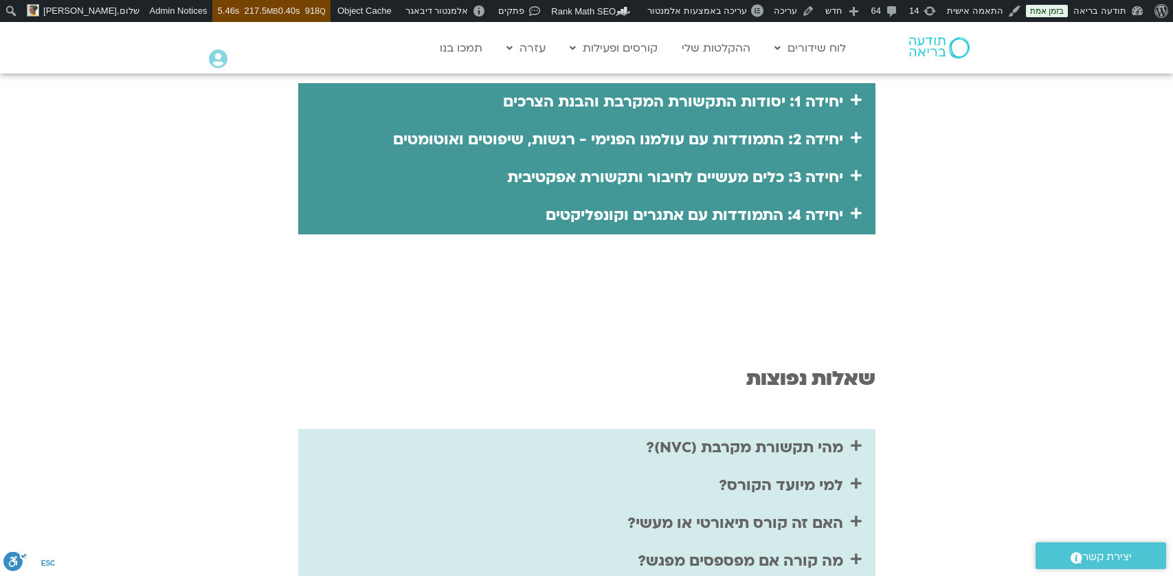
click at [813, 214] on link "יחידה 4: התמודדות עם אתגרים וקונפליקטים" at bounding box center [695, 215] width 298 height 21
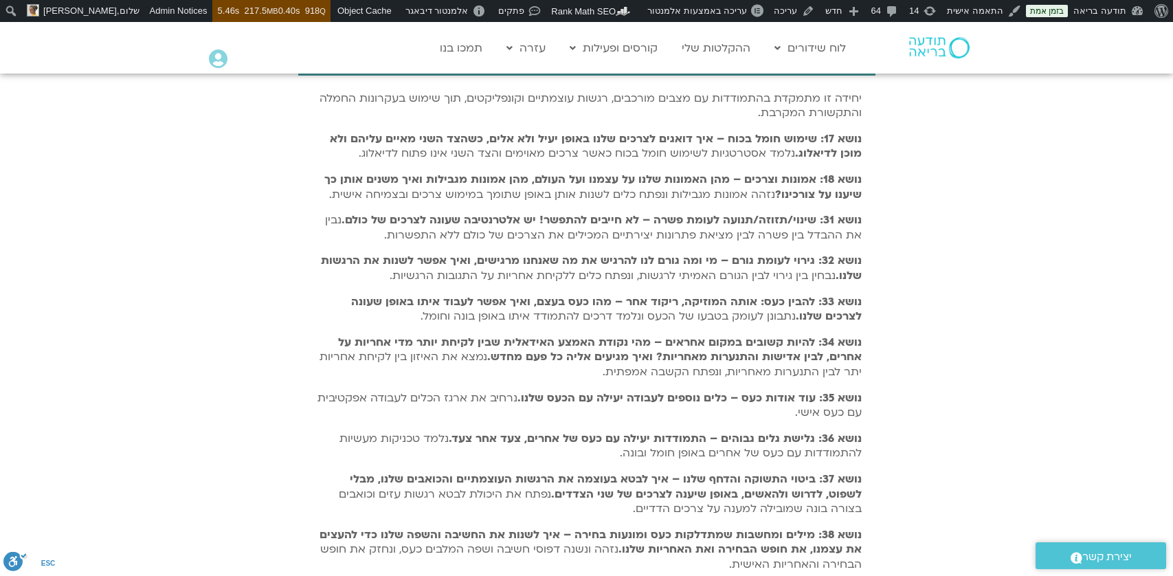
scroll to position [2350, 0]
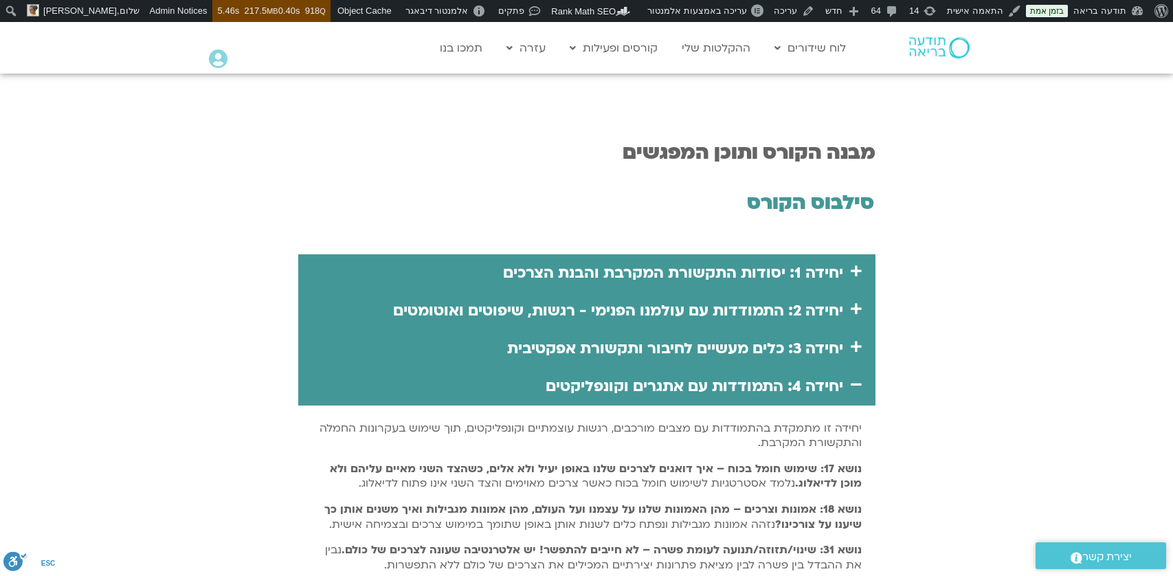
click at [827, 378] on link "יחידה 4: התמודדות עם אתגרים וקונפליקטים" at bounding box center [695, 386] width 298 height 21
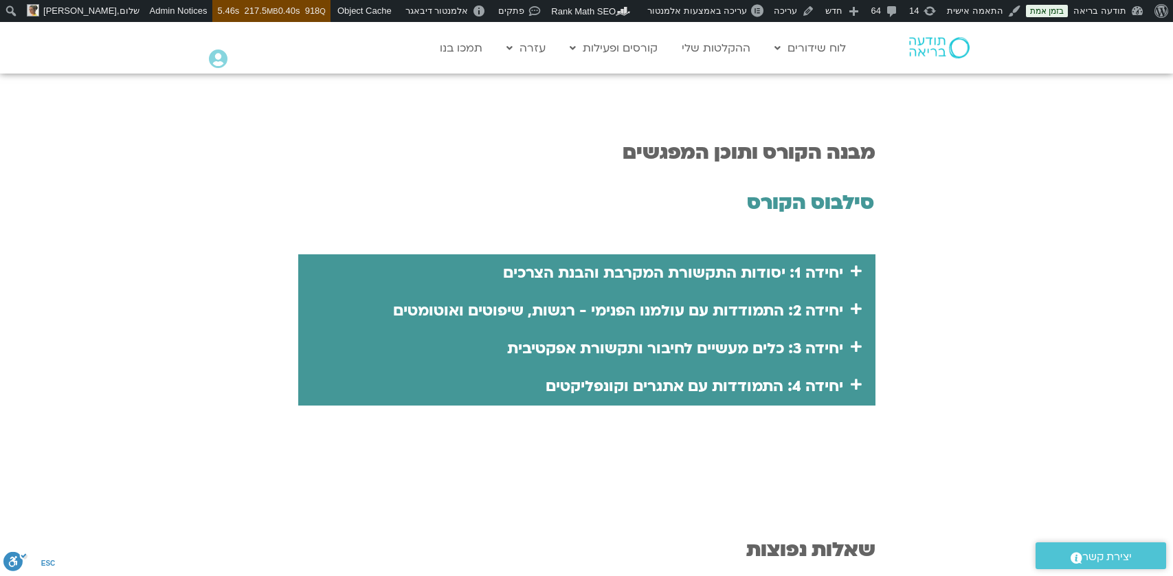
click at [1046, 421] on div at bounding box center [586, 299] width 1173 height 397
click at [766, 390] on link "יחידה 4: התמודדות עם אתגרים וקונפליקטים" at bounding box center [695, 386] width 298 height 21
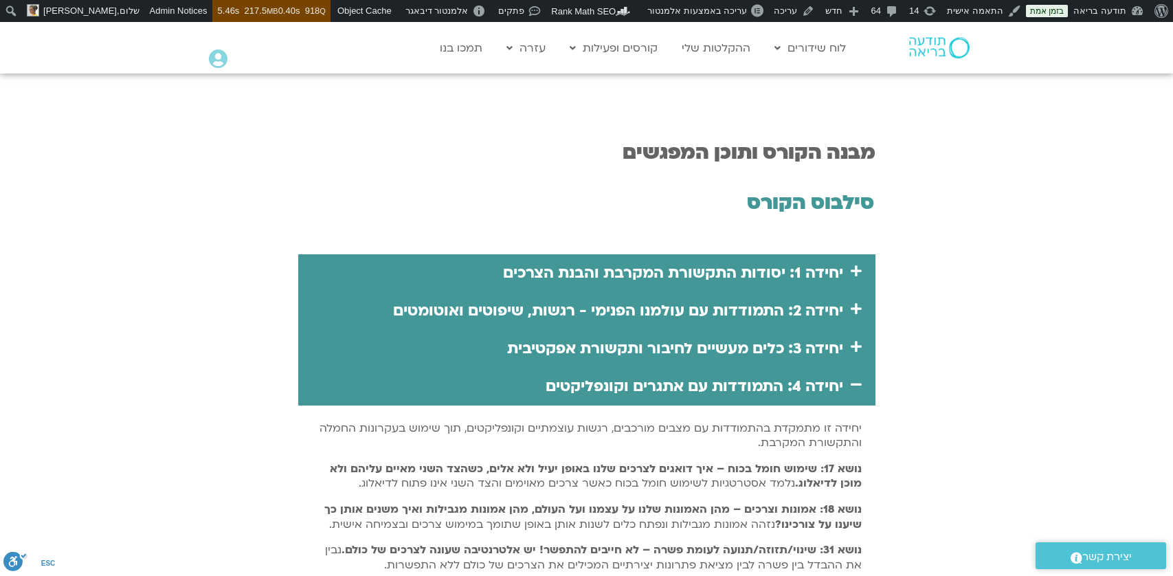
click at [570, 400] on div "יחידה 4: התמודדות עם אתגרים וקונפליקטים" at bounding box center [586, 387] width 577 height 38
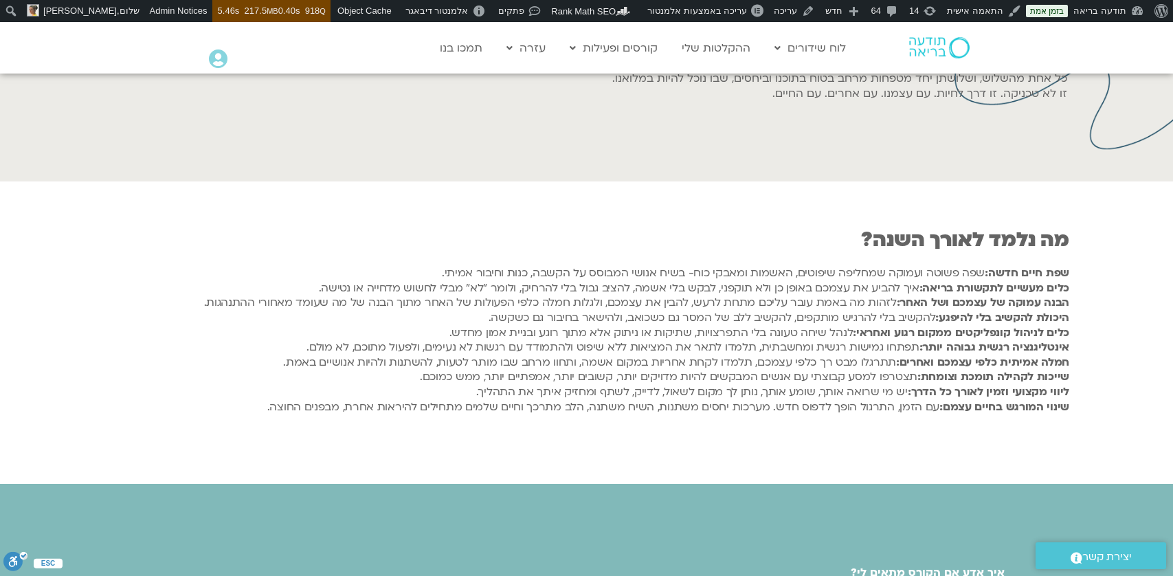
scroll to position [1024, 0]
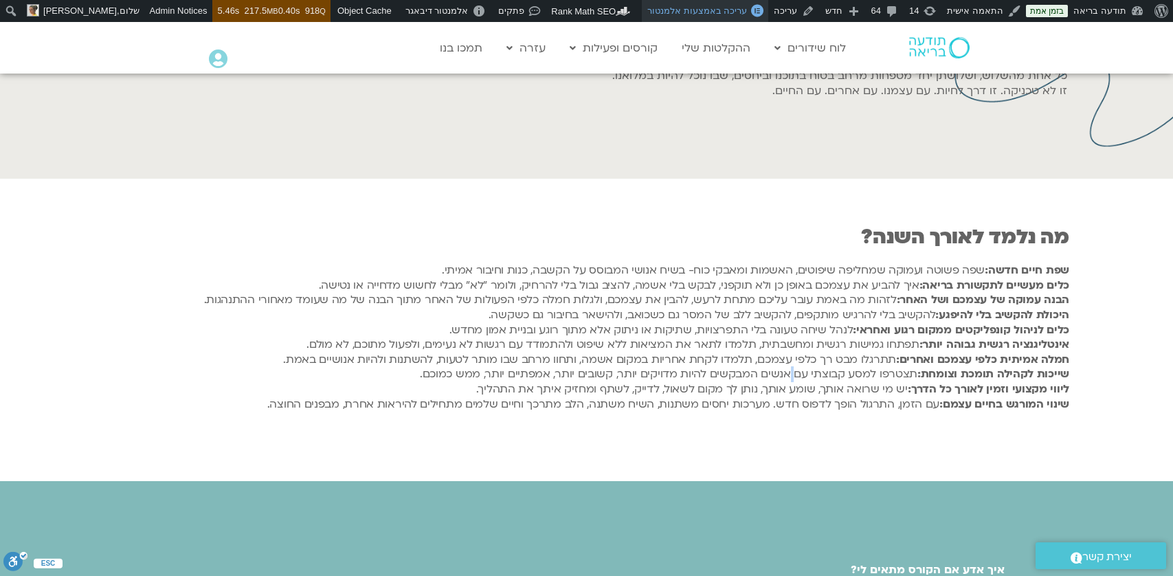
click at [731, 10] on span "עריכה באמצעות אלמנטור" at bounding box center [697, 10] width 100 height 10
click at [675, 307] on h6 "שפת חיים חדשה: שפה פשוטה ועמוקה שמחליפה שיפוטים, האשמות ומאבקי כוח- בשיח אנושי …" at bounding box center [600, 337] width 937 height 148
click at [845, 355] on h6 "שפת חיים חדשה: שפה פשוטה ועמוקה שמחליפה שיפוטים, האשמות ומאבקי כוח- בשיח אנושי …" at bounding box center [600, 337] width 937 height 148
click at [634, 296] on h6 "שפת חיים חדשה: שפה פשוטה ועמוקה שמחליפה שיפוטים, האשמות ומאבקי כוח- בשיח אנושי …" at bounding box center [600, 337] width 937 height 148
